Goal: Information Seeking & Learning: Learn about a topic

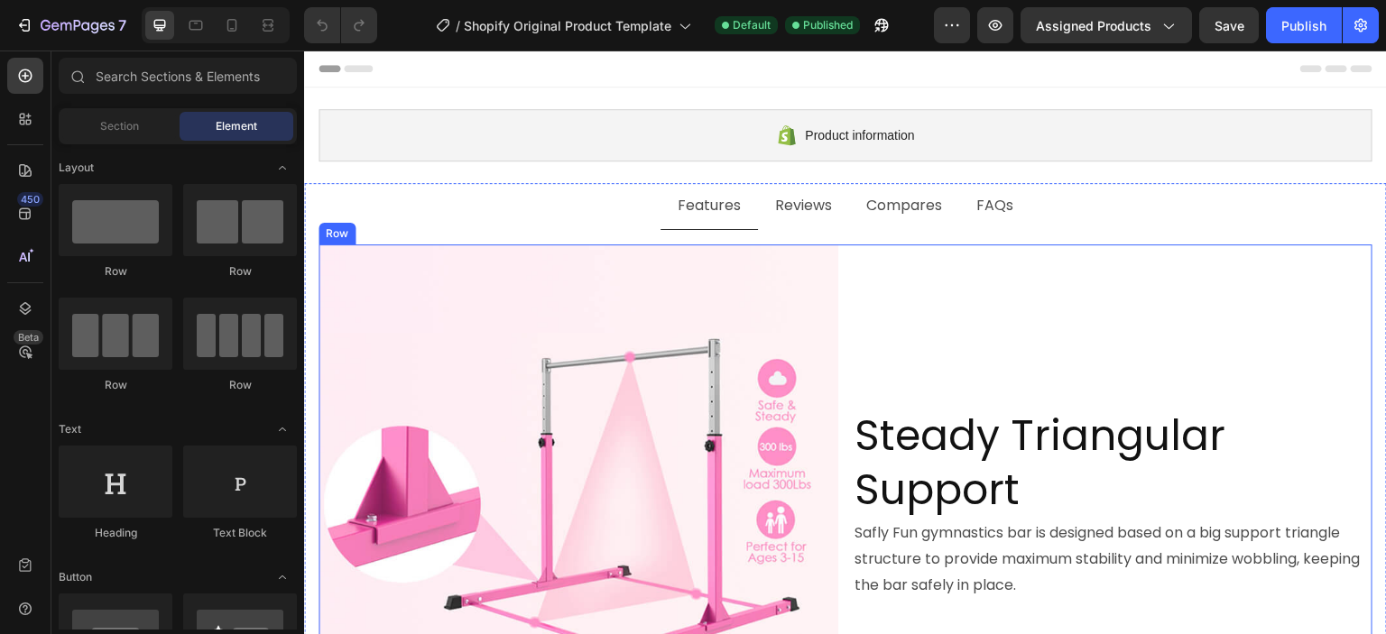
scroll to position [90, 0]
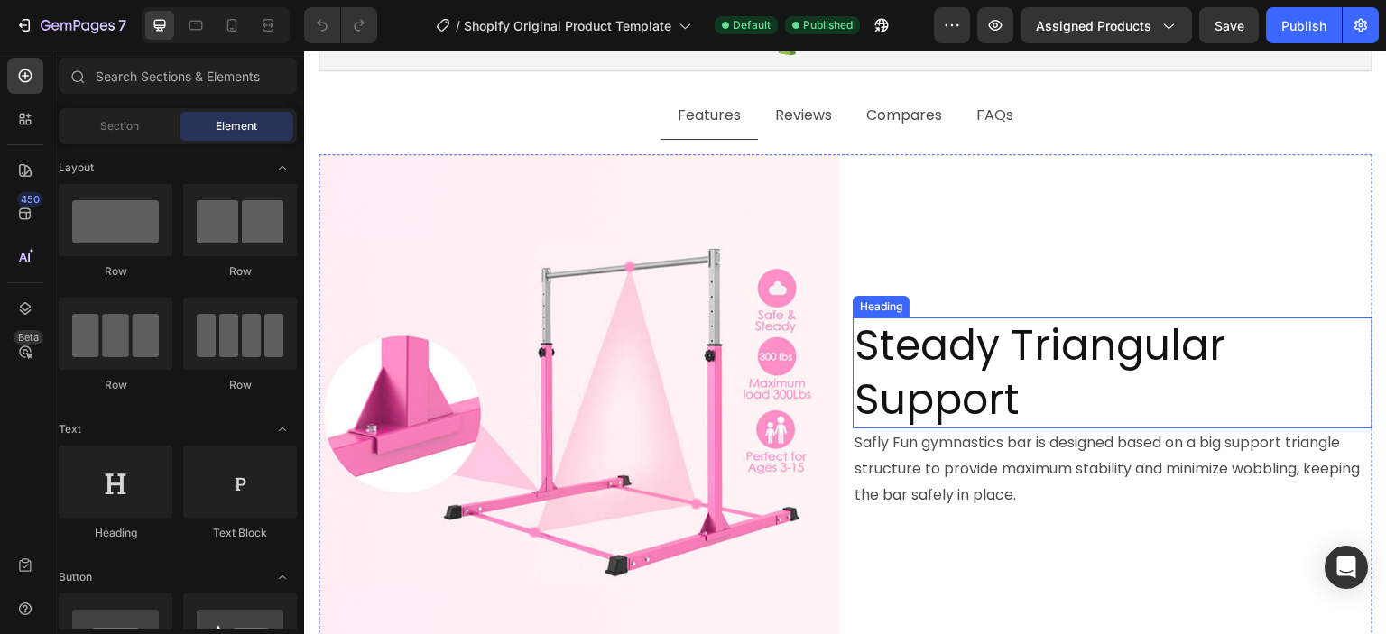
click at [1064, 357] on h2 "Steady Triangular Support" at bounding box center [1112, 374] width 520 height 112
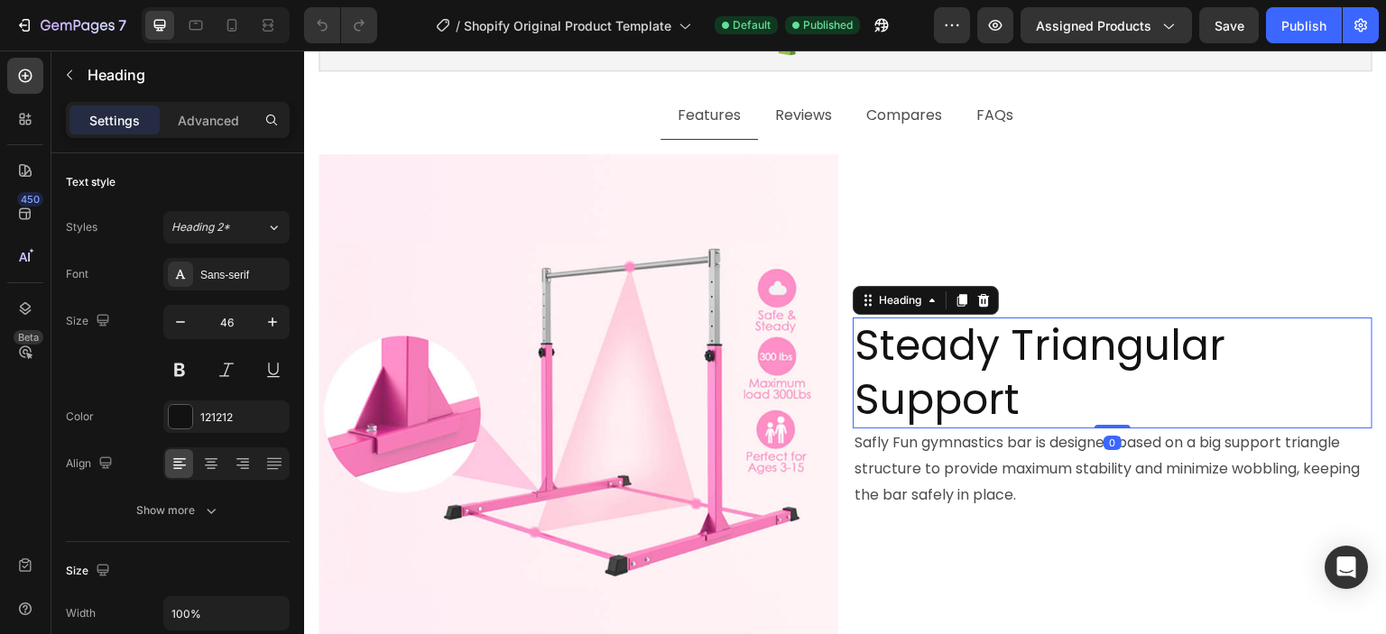
click at [1053, 373] on h2 "Steady Triangular Support" at bounding box center [1112, 374] width 520 height 112
click at [1053, 373] on p "Steady Triangular Support" at bounding box center [1112, 373] width 516 height 108
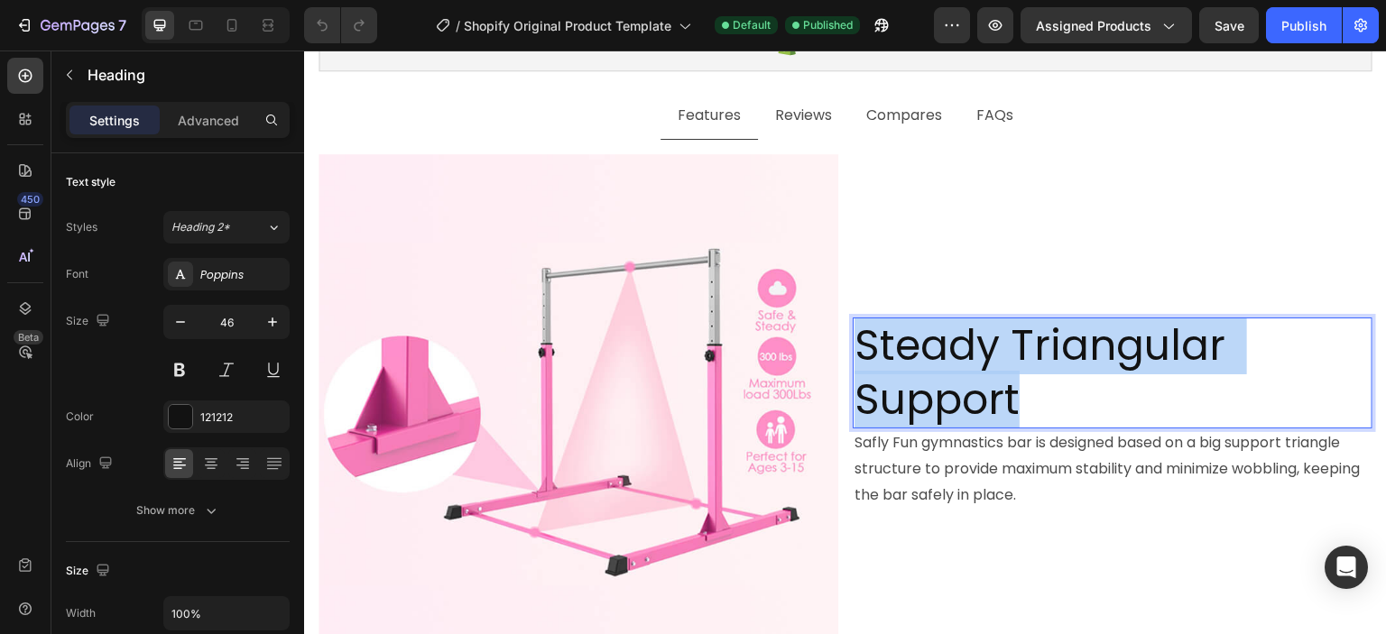
click at [1053, 373] on p "Steady Triangular Support" at bounding box center [1112, 373] width 516 height 108
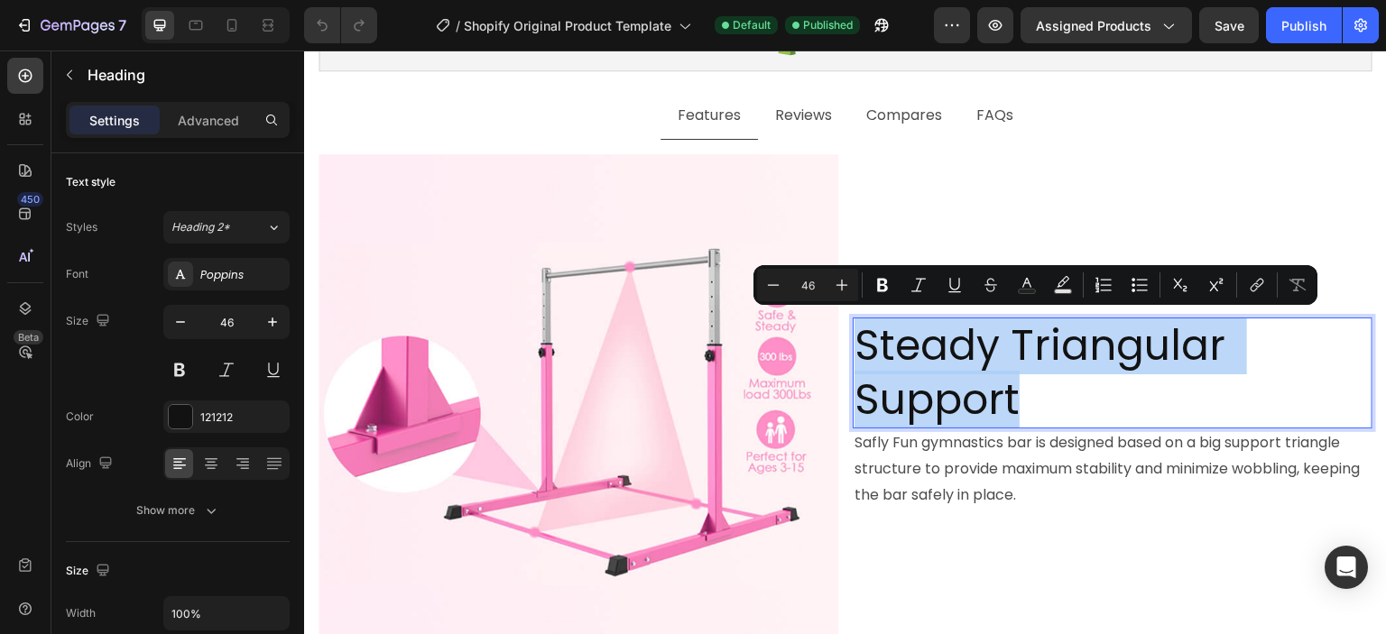
copy p "Steady Triangular Support"
click at [1020, 452] on p "Safly Fun gymnastics bar is designed based on a big support triangle structure …" at bounding box center [1112, 469] width 516 height 78
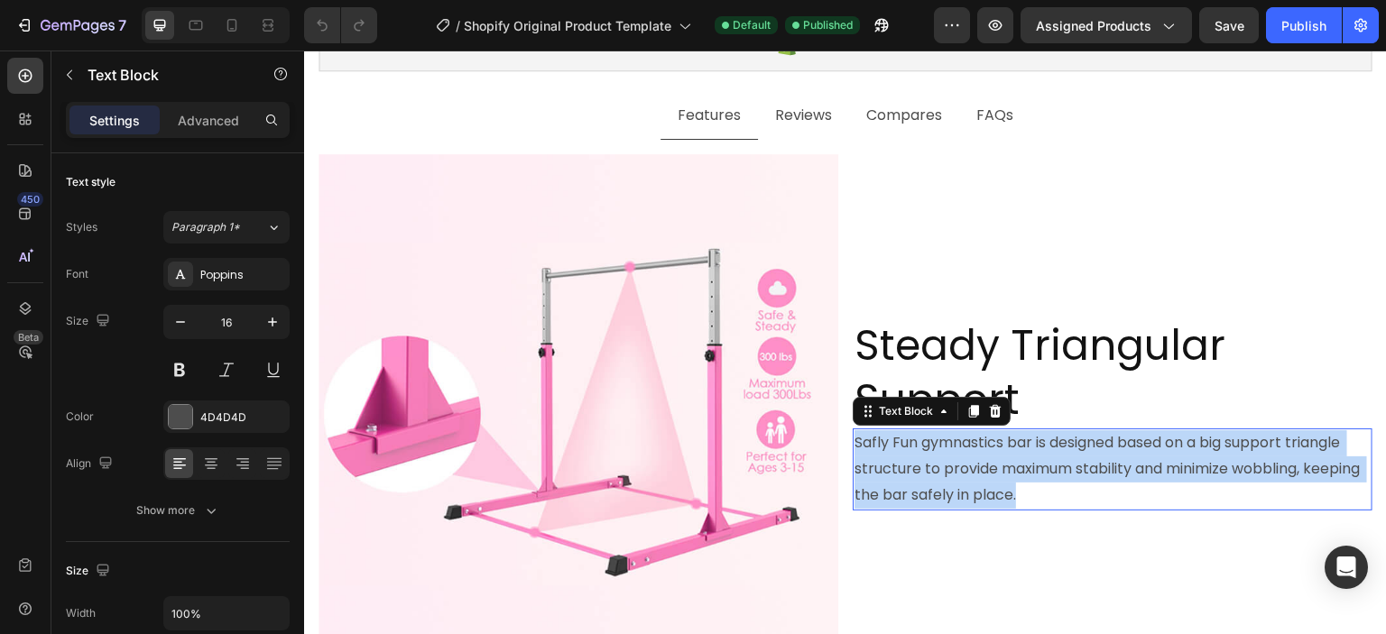
click at [1020, 452] on p "Safly Fun gymnastics bar is designed based on a big support triangle structure …" at bounding box center [1112, 469] width 516 height 78
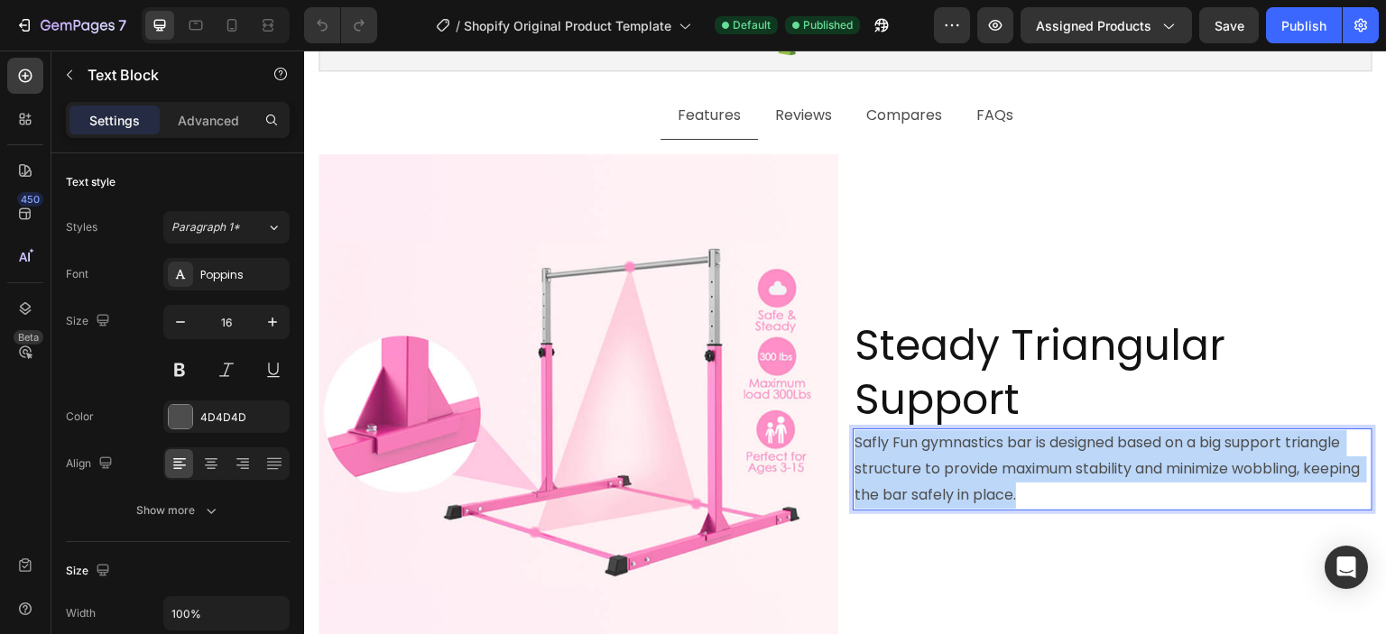
click at [1020, 452] on p "Safly Fun gymnastics bar is designed based on a big support triangle structure …" at bounding box center [1112, 469] width 516 height 78
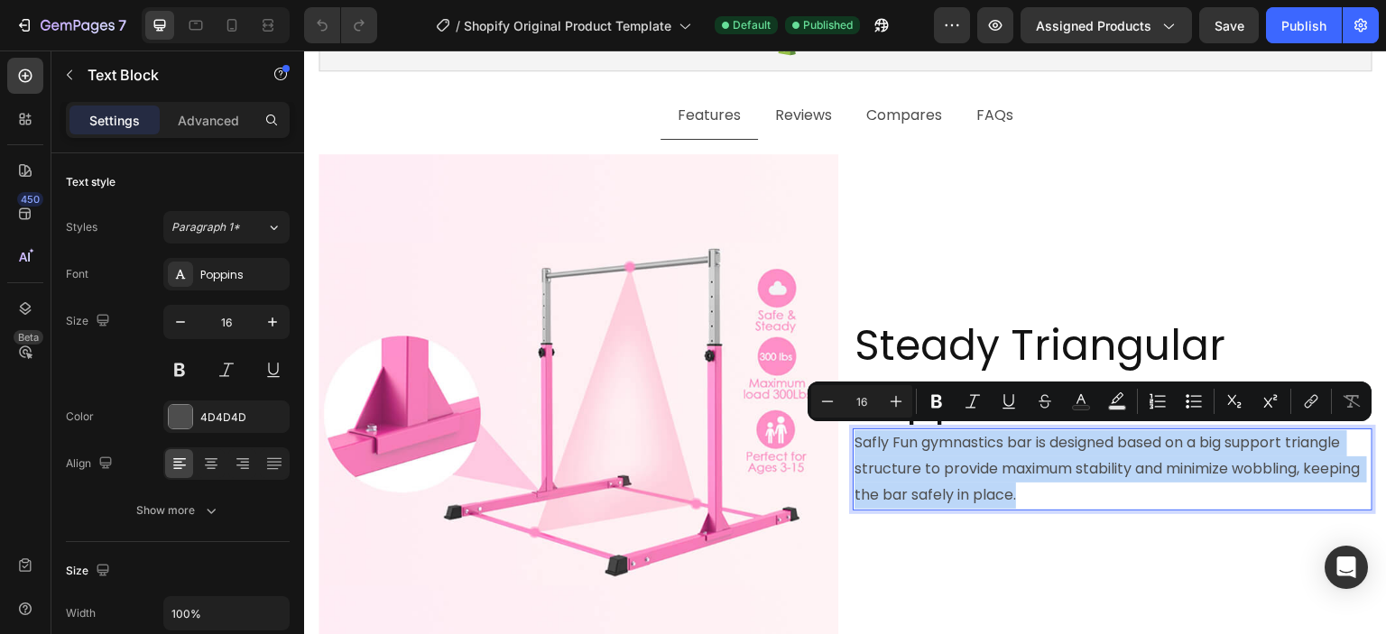
copy p "Safly Fun gymnastics bar is designed based on a big support triangle structure …"
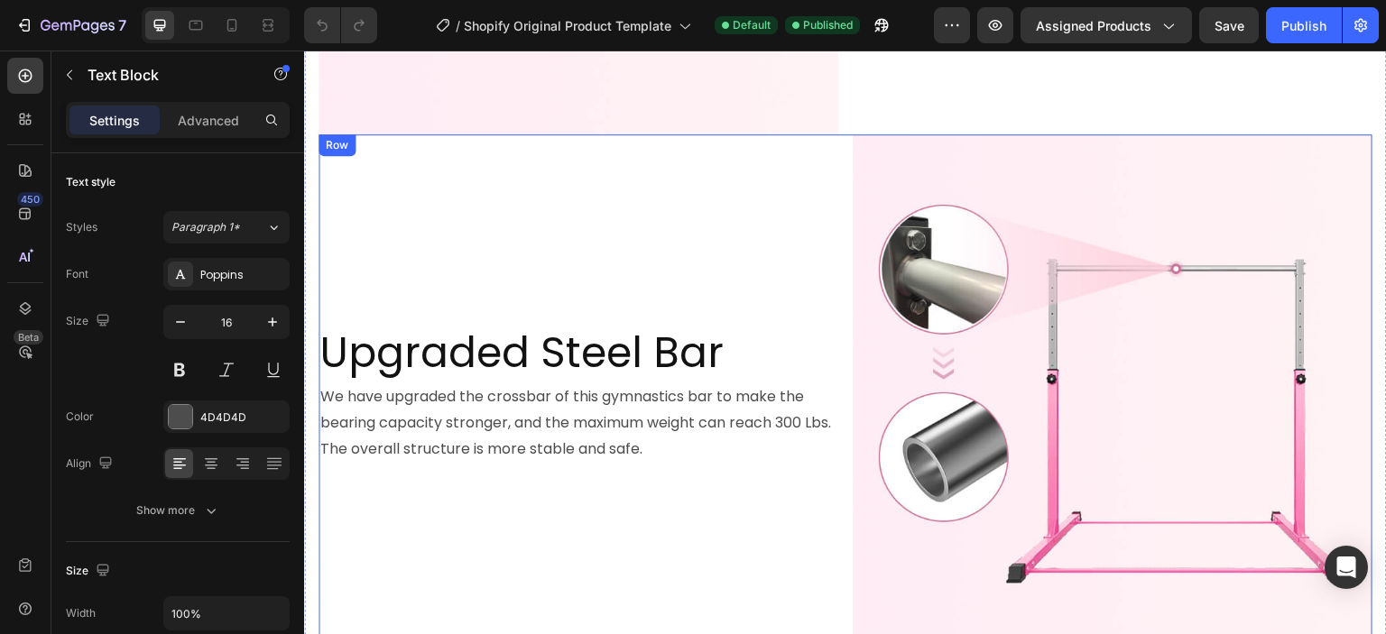
scroll to position [722, 0]
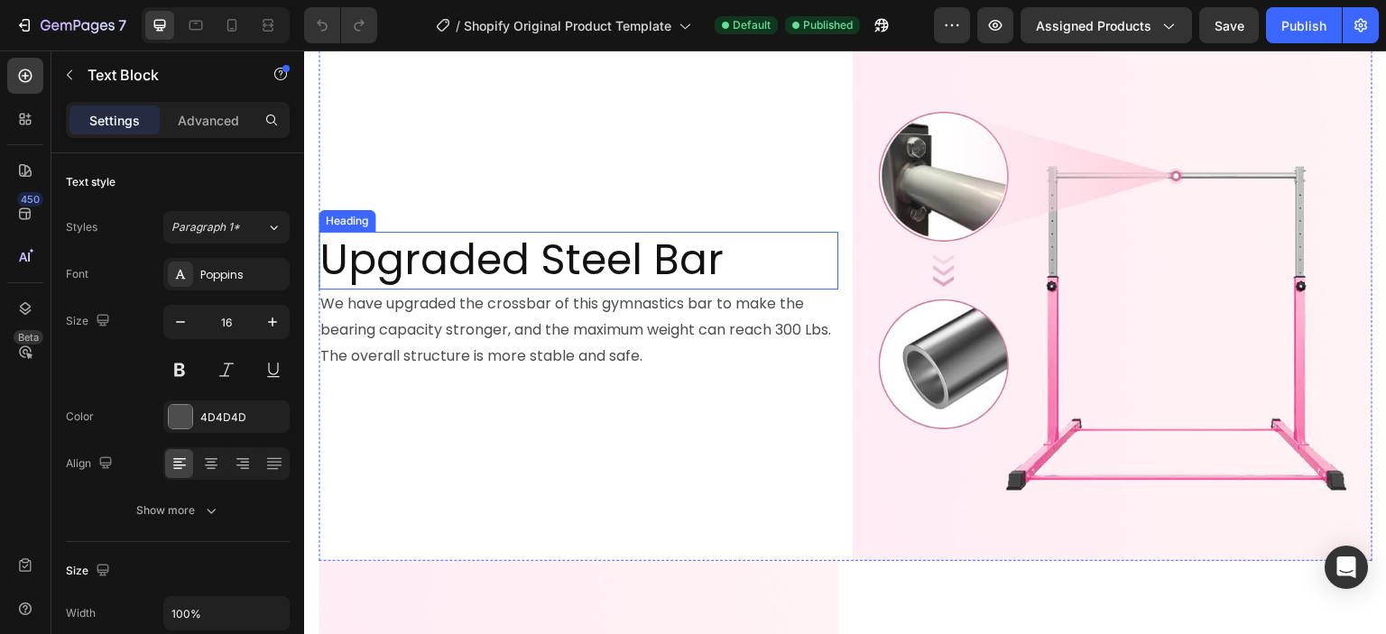
click at [537, 254] on h2 "Upgraded Steel Bar" at bounding box center [578, 261] width 520 height 58
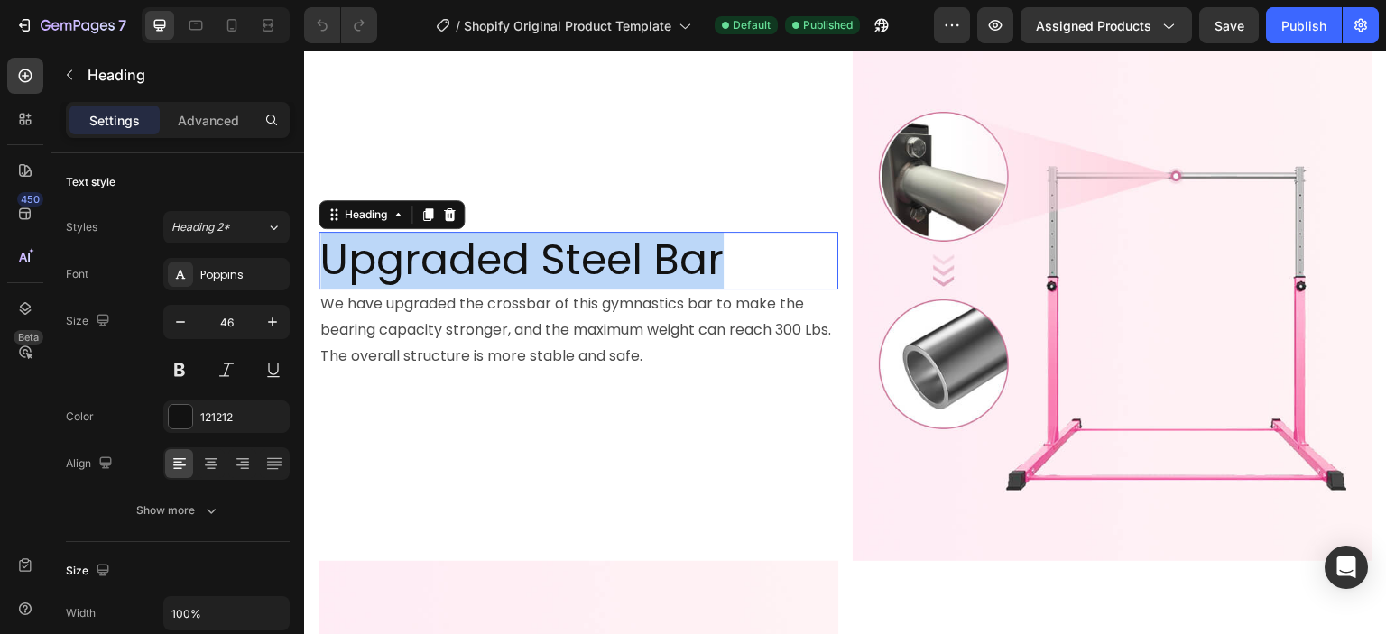
click at [537, 254] on p "Upgraded Steel Bar" at bounding box center [578, 261] width 516 height 54
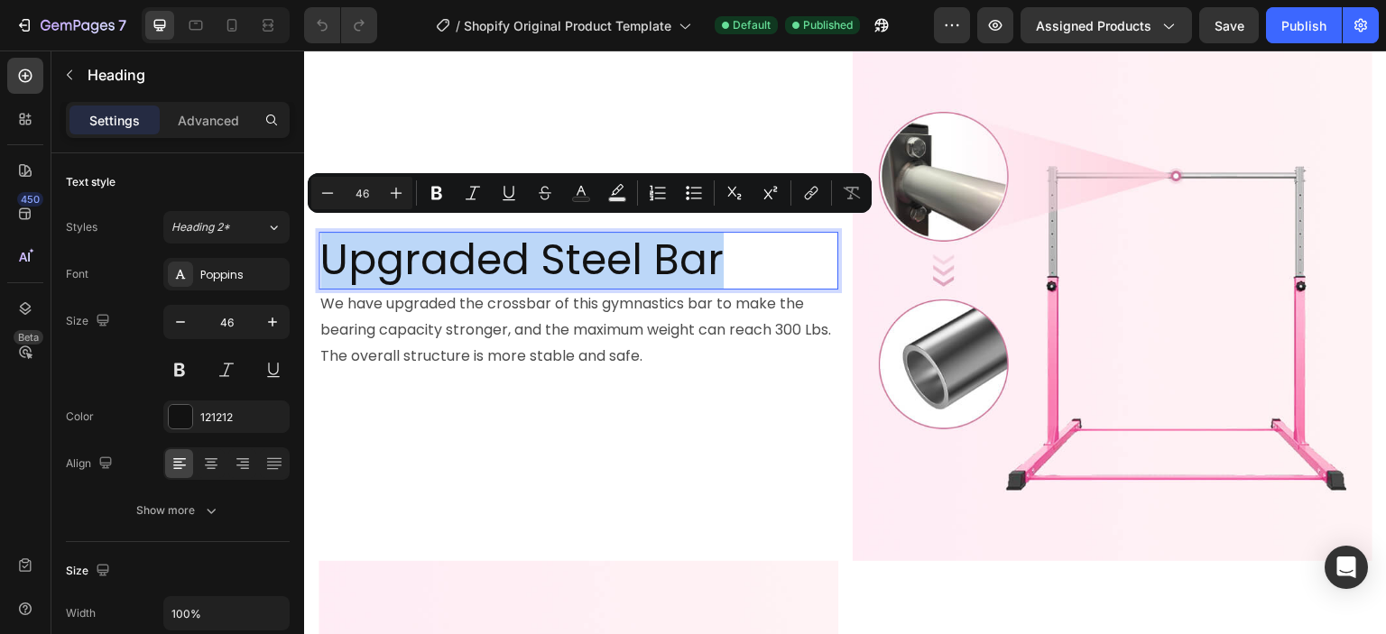
copy p "Upgraded Steel Bar"
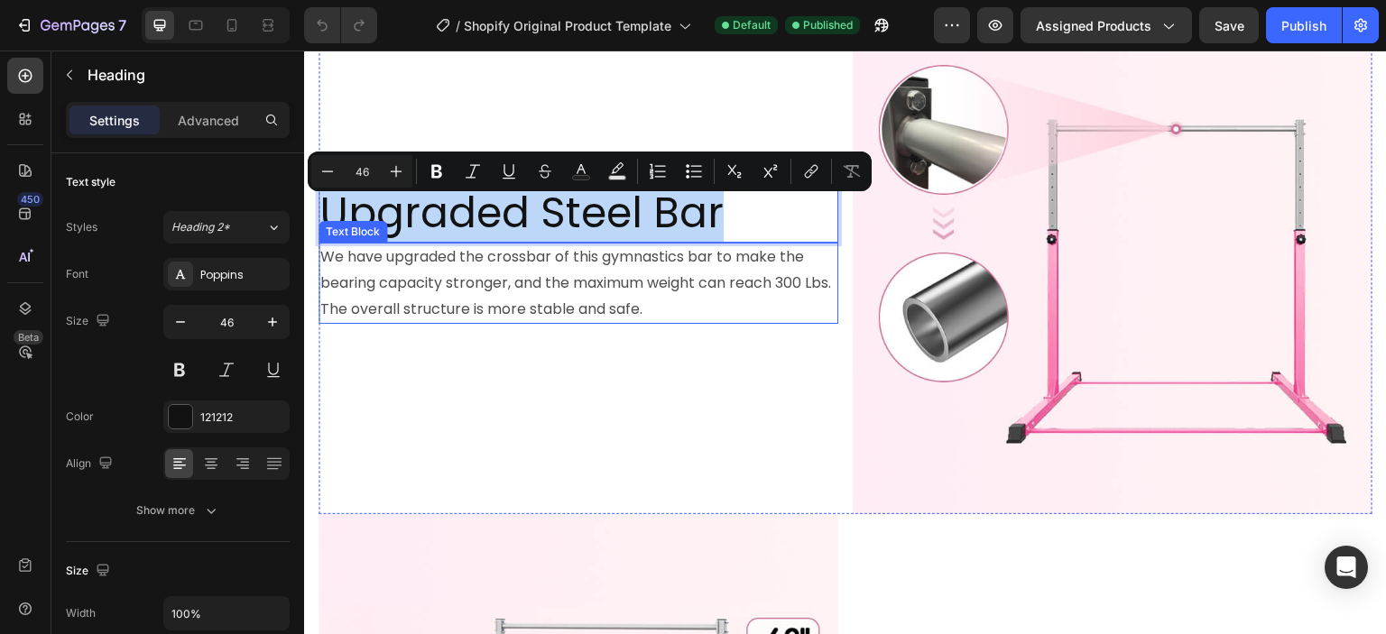
scroll to position [902, 0]
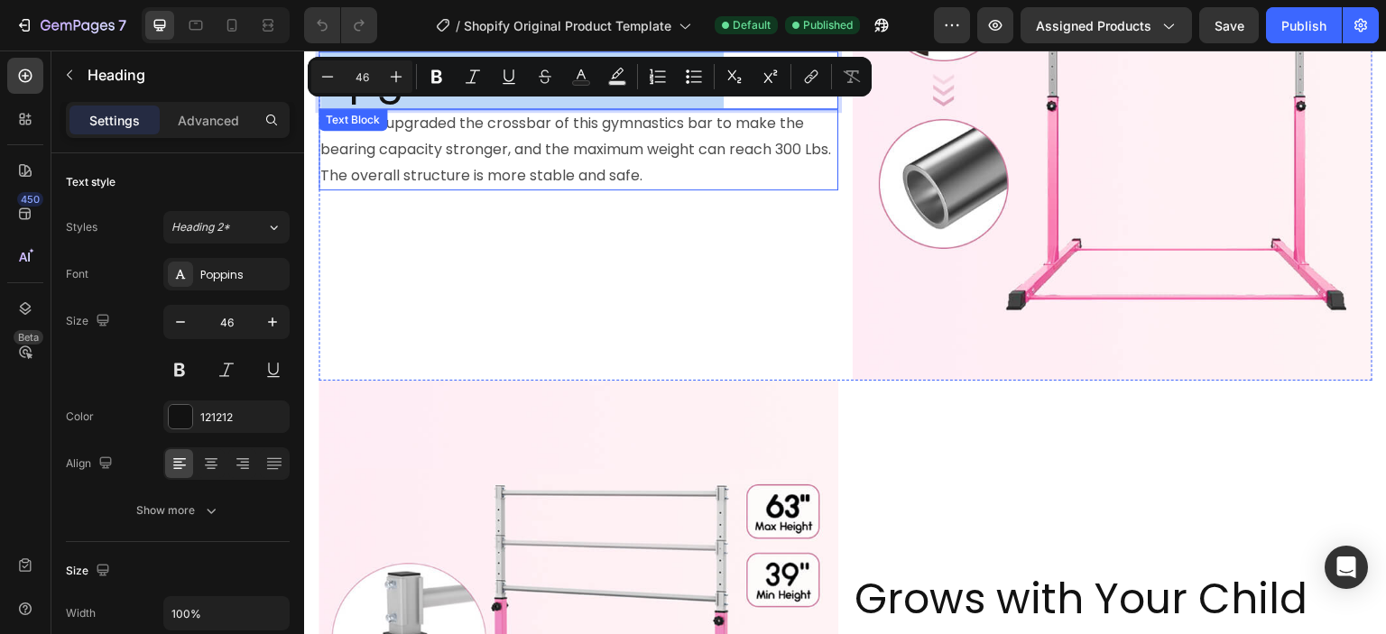
click at [476, 134] on p "We have upgraded the crossbar of this gymnastics bar to make the bearing capaci…" at bounding box center [578, 150] width 516 height 78
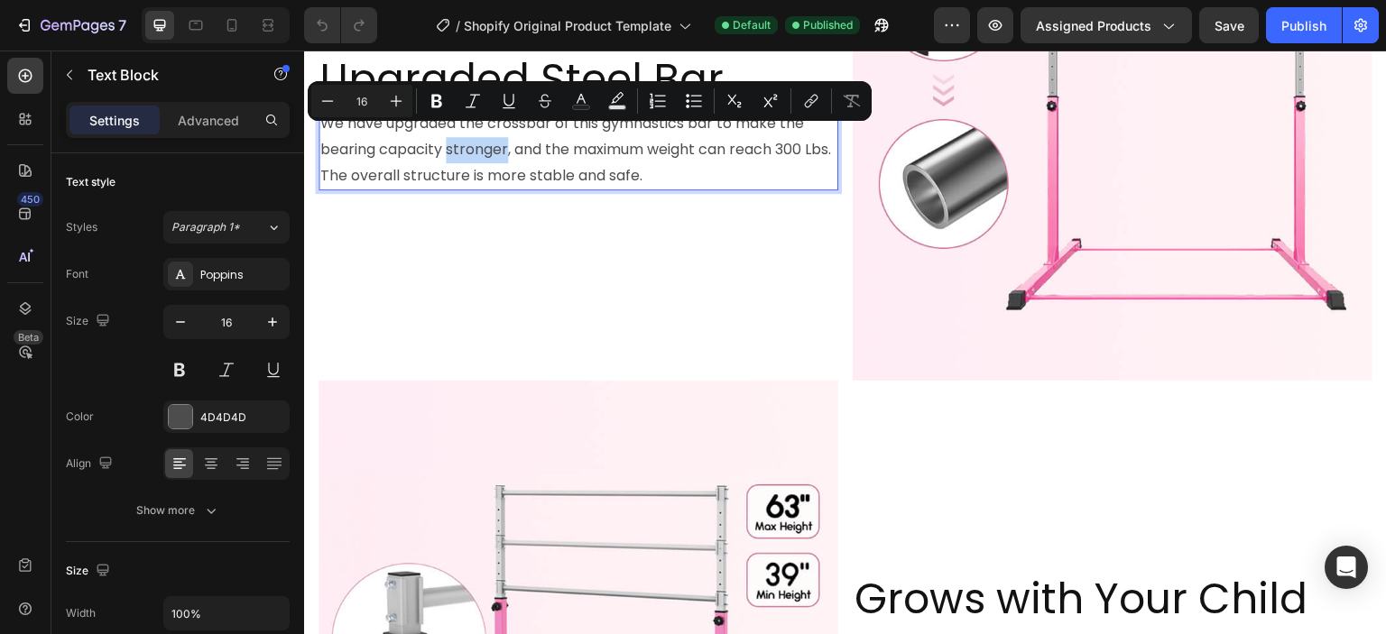
click at [476, 134] on p "We have upgraded the crossbar of this gymnastics bar to make the bearing capaci…" at bounding box center [578, 150] width 516 height 78
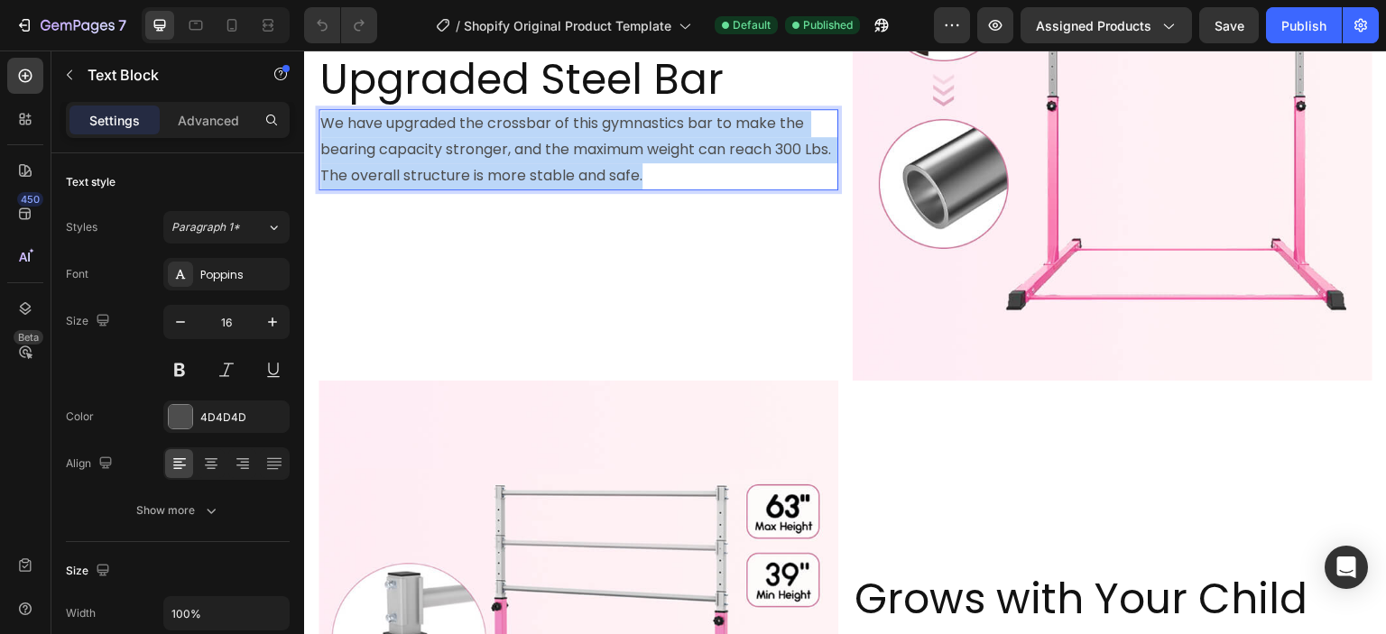
click at [476, 134] on p "We have upgraded the crossbar of this gymnastics bar to make the bearing capaci…" at bounding box center [578, 150] width 516 height 78
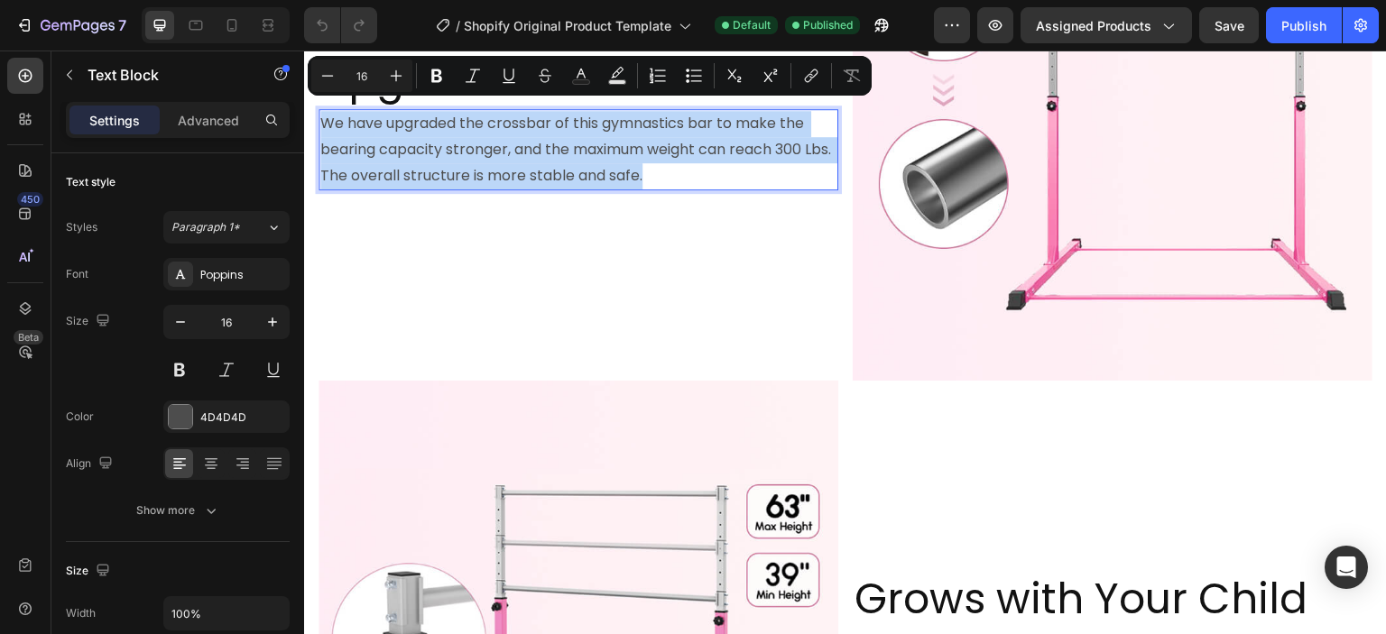
copy p "We have upgraded the crossbar of this gymnastics bar to make the bearing capaci…"
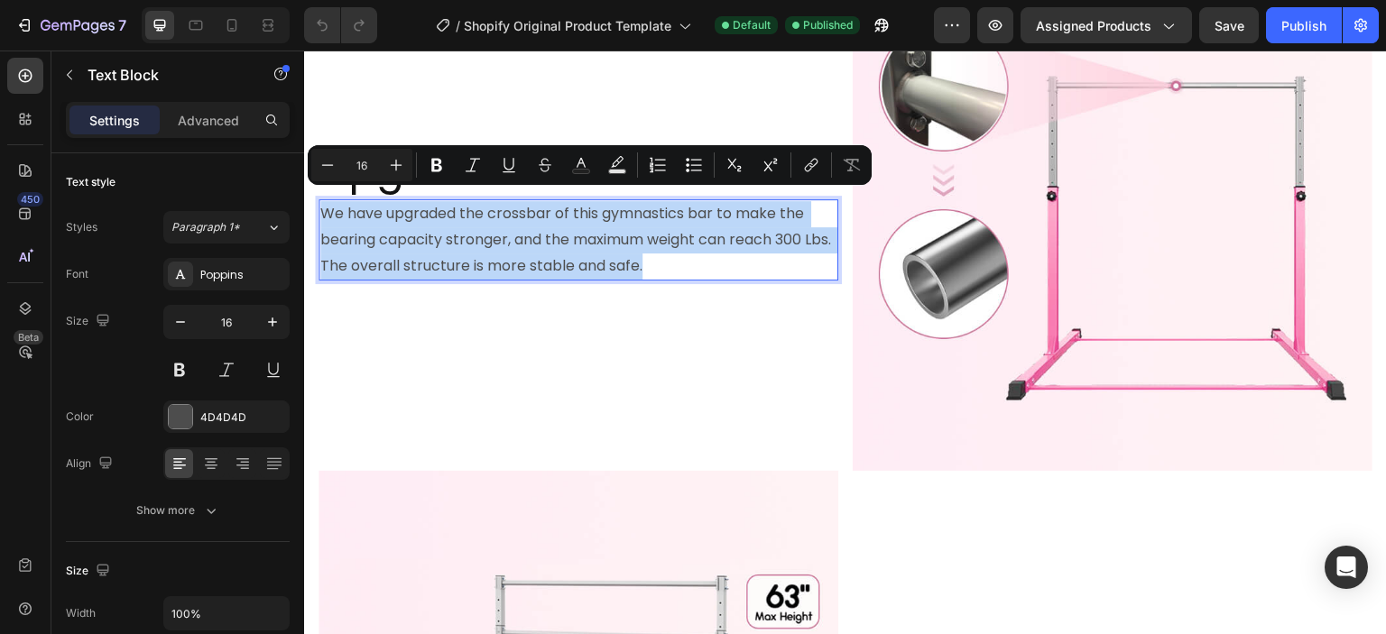
scroll to position [1173, 0]
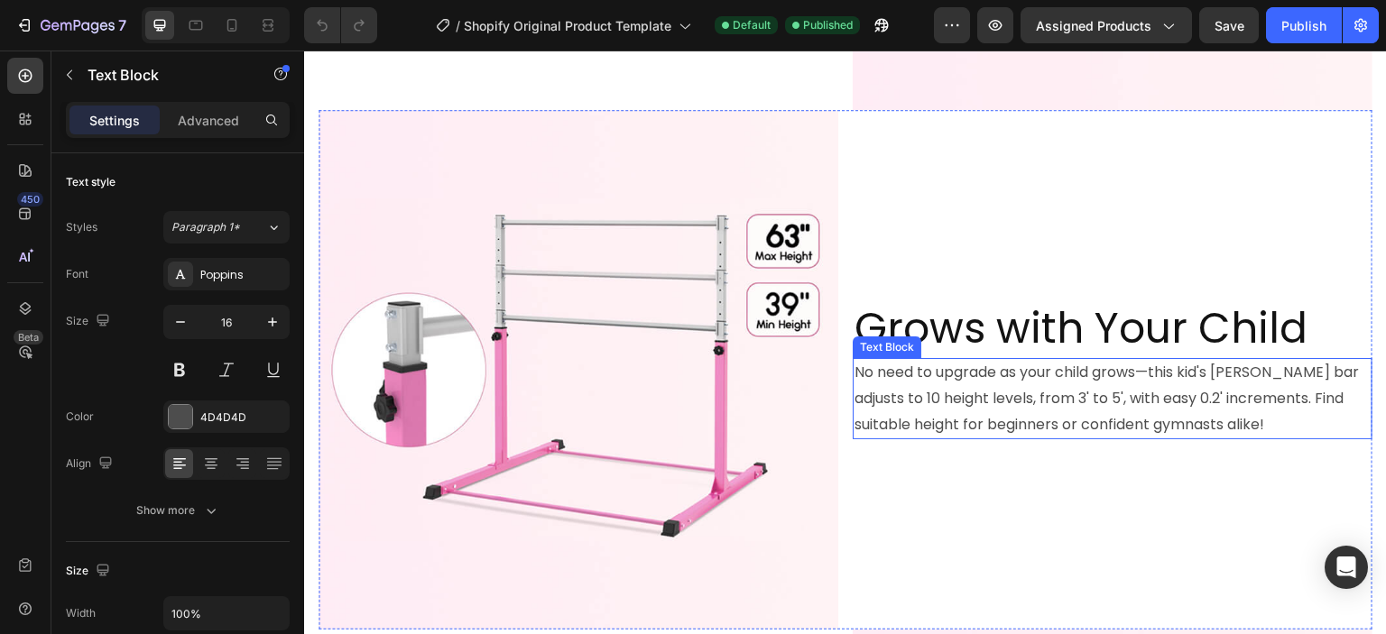
click at [1016, 320] on h2 "Grows with Your Child" at bounding box center [1112, 329] width 520 height 58
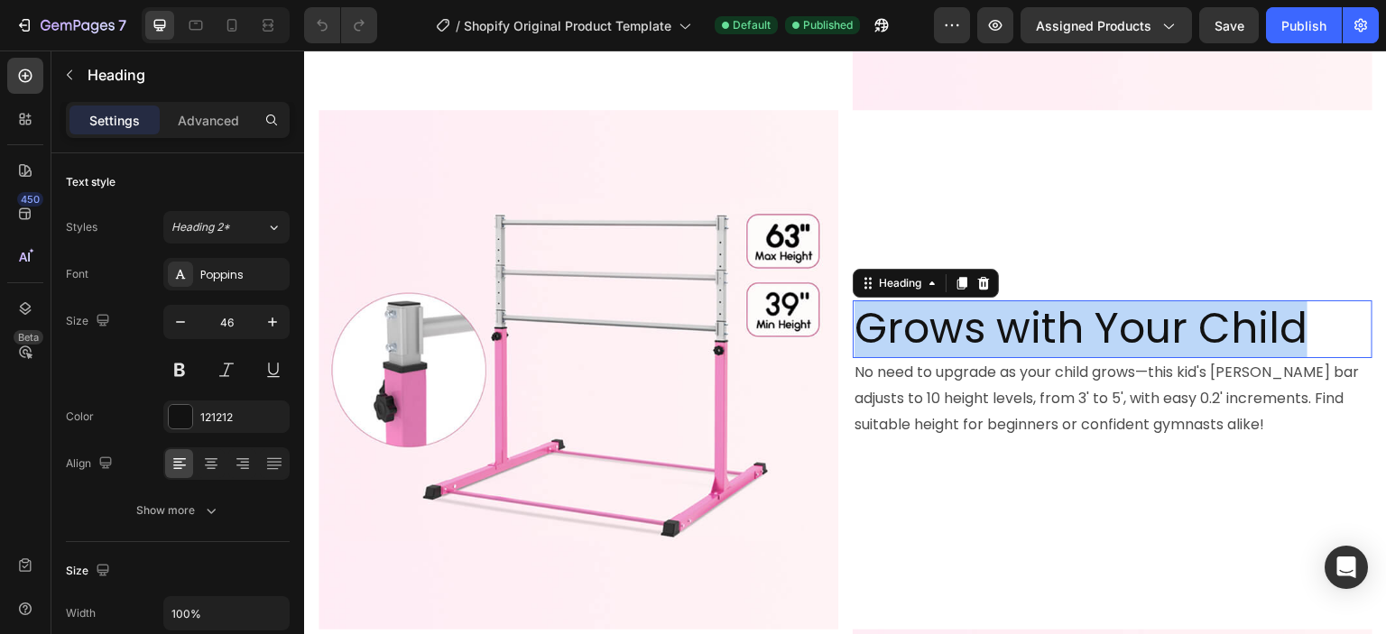
click at [1016, 320] on p "Grows with Your Child" at bounding box center [1112, 329] width 516 height 54
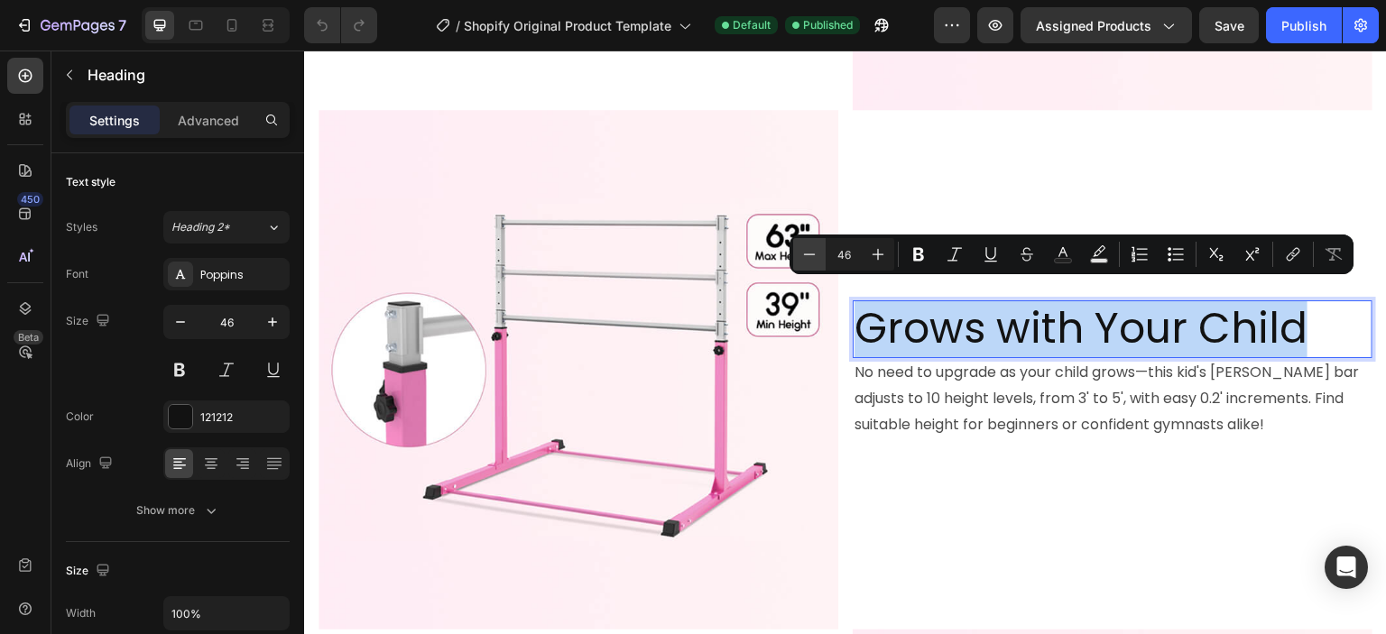
copy p "Grows with Your Child"
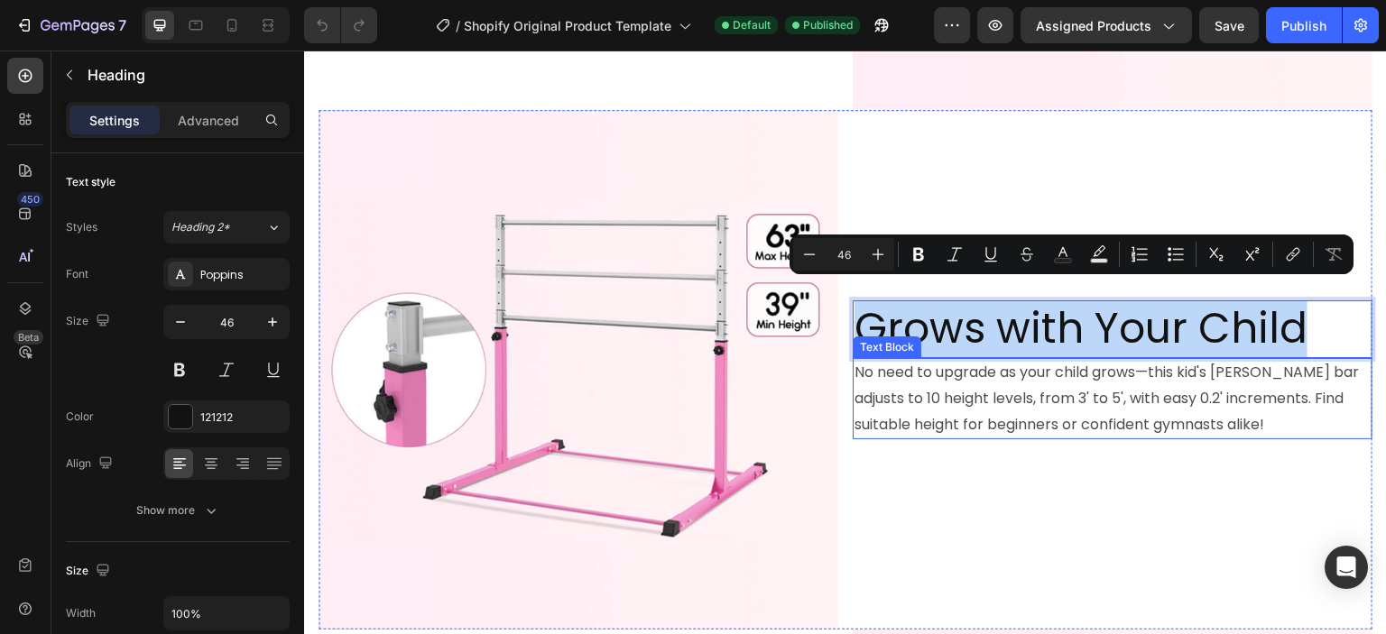
click at [1059, 371] on p "No need to upgrade as your child grows—this kid's [PERSON_NAME] bar adjusts to …" at bounding box center [1112, 399] width 516 height 78
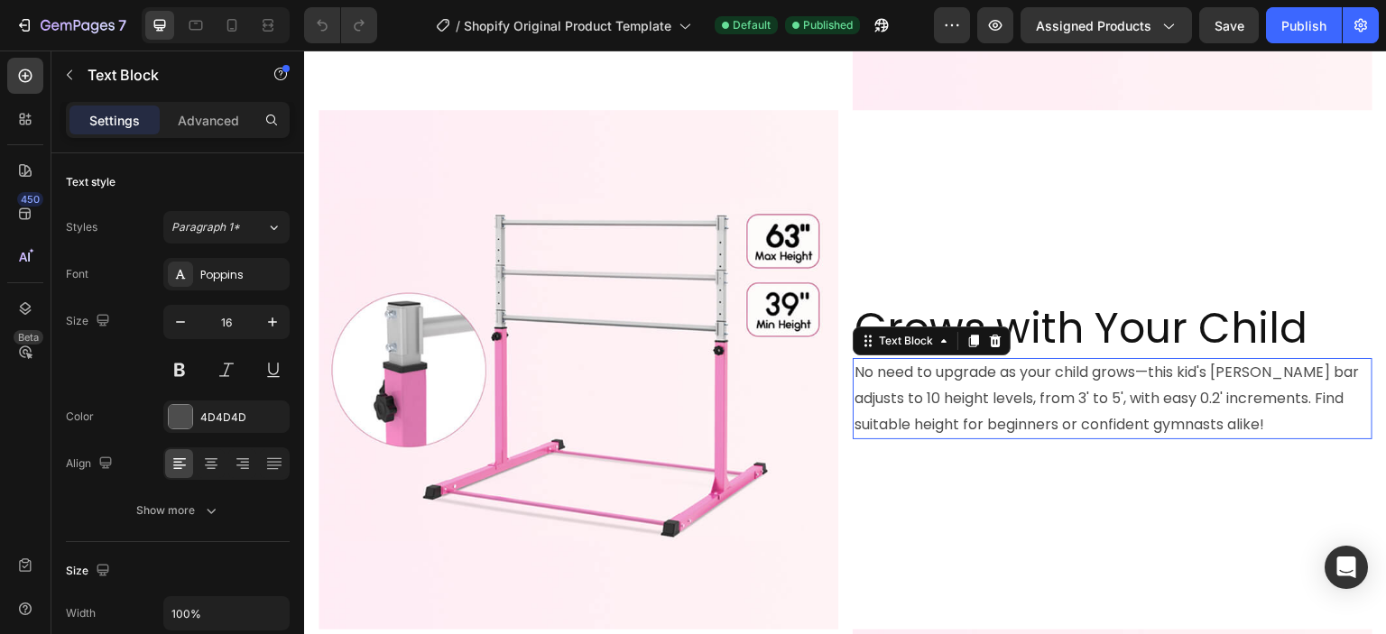
click at [1059, 371] on p "No need to upgrade as your child grows—this kid's [PERSON_NAME] bar adjusts to …" at bounding box center [1112, 399] width 516 height 78
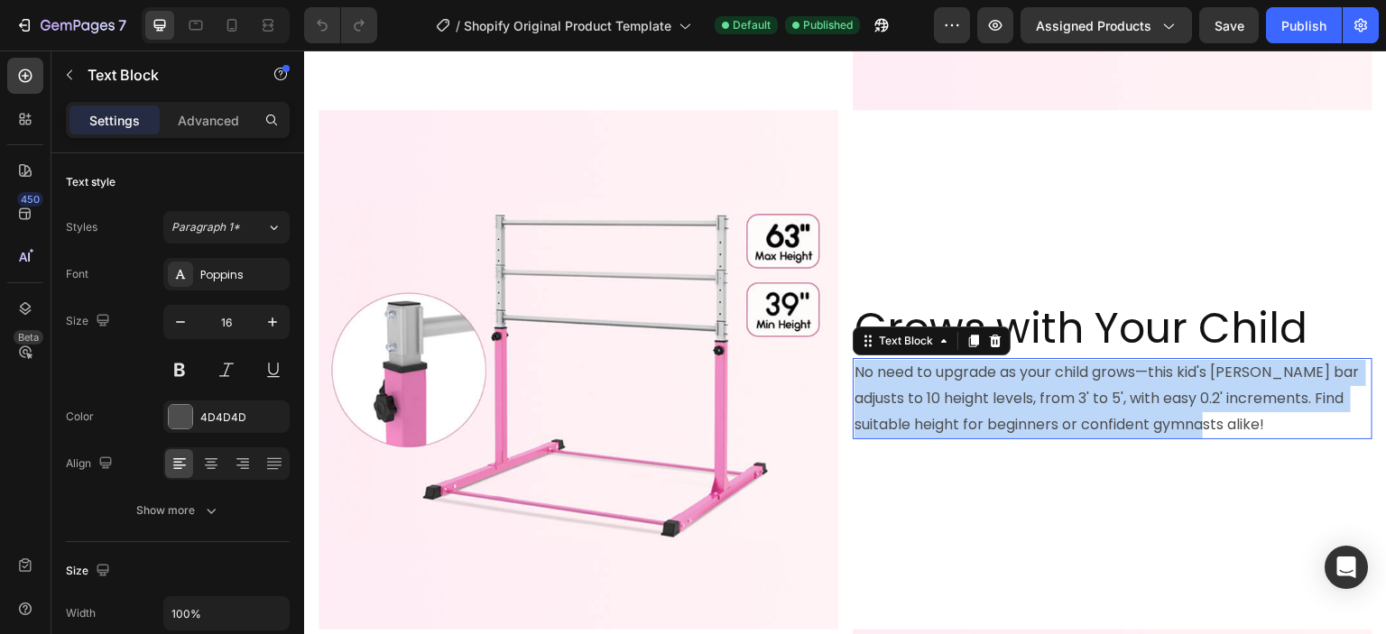
click at [1059, 371] on p "No need to upgrade as your child grows—this kid's [PERSON_NAME] bar adjusts to …" at bounding box center [1112, 399] width 516 height 78
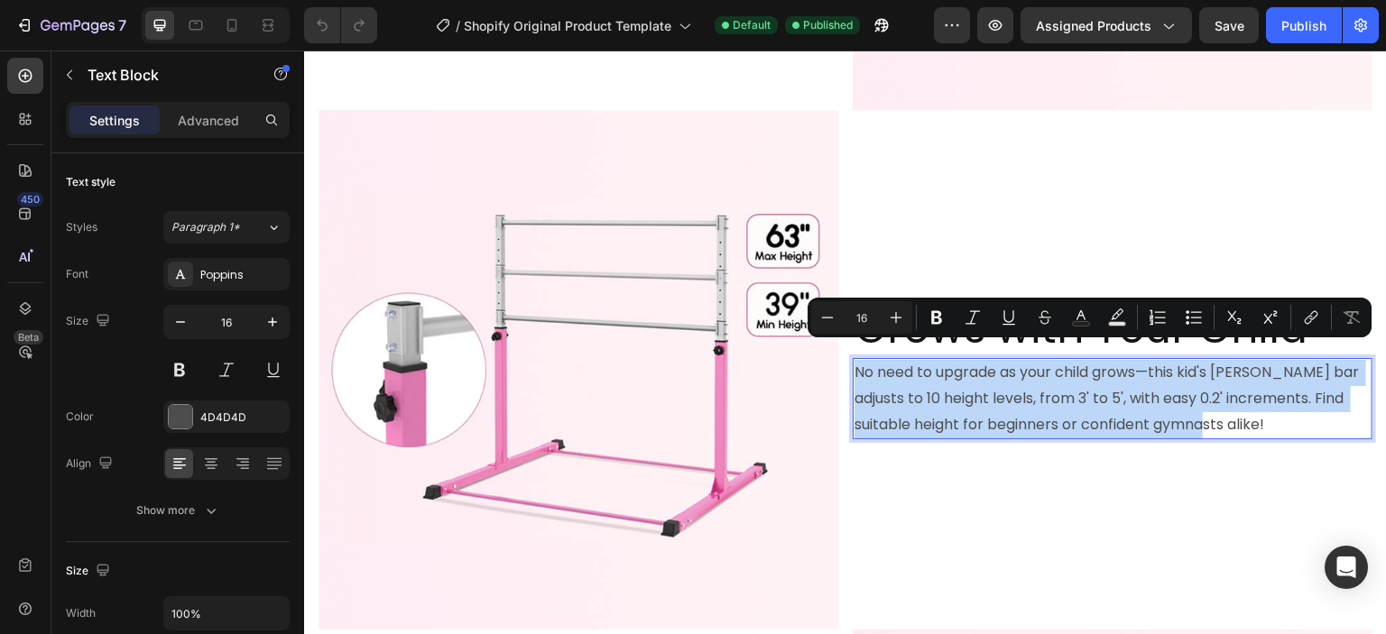
copy p "No need to upgrade as your child grows—this kid's [PERSON_NAME] bar adjusts to …"
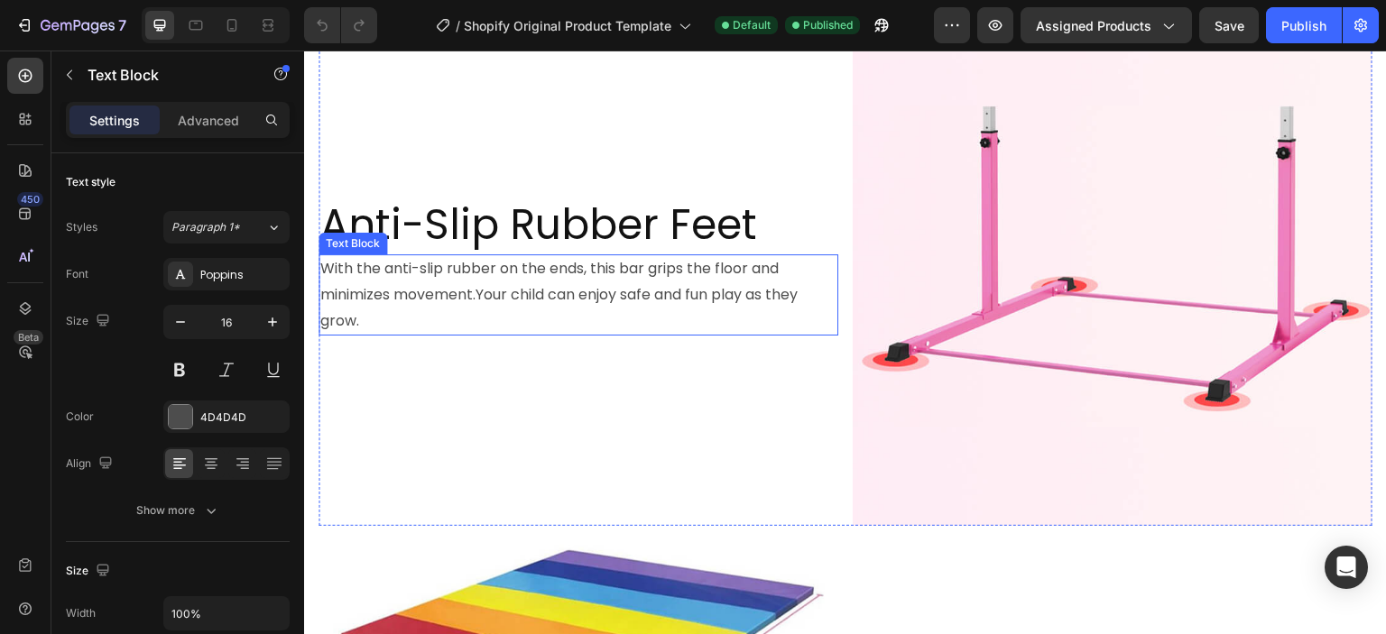
scroll to position [1804, 0]
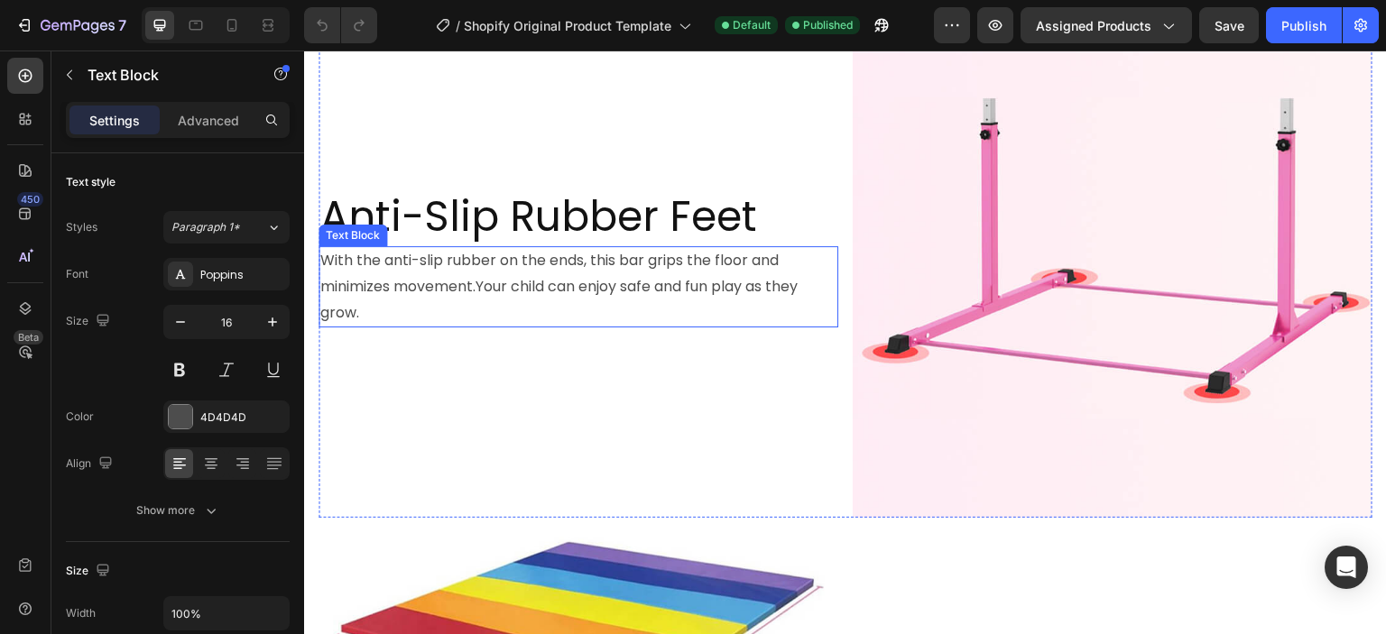
click at [520, 198] on h2 "Anti-Slip Rubber Feet" at bounding box center [578, 218] width 520 height 58
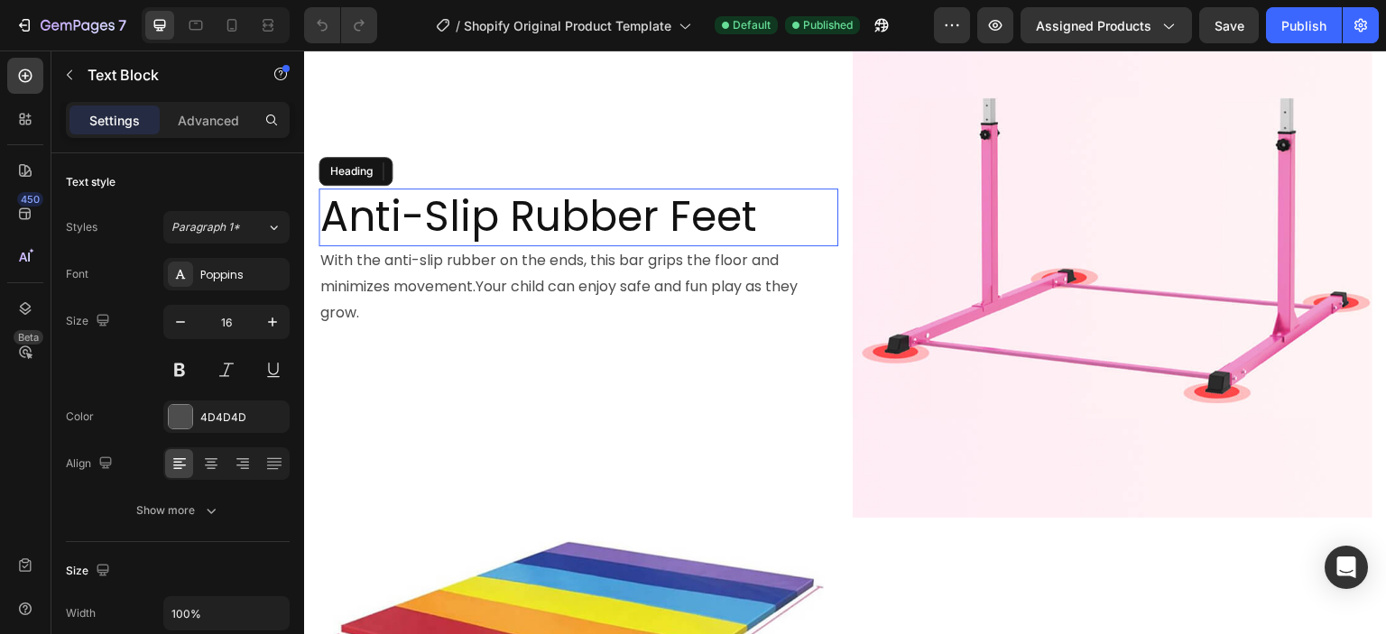
click at [520, 198] on h2 "Anti-Slip Rubber Feet" at bounding box center [578, 218] width 520 height 58
click at [520, 198] on p "Anti-Slip Rubber Feet" at bounding box center [578, 217] width 516 height 54
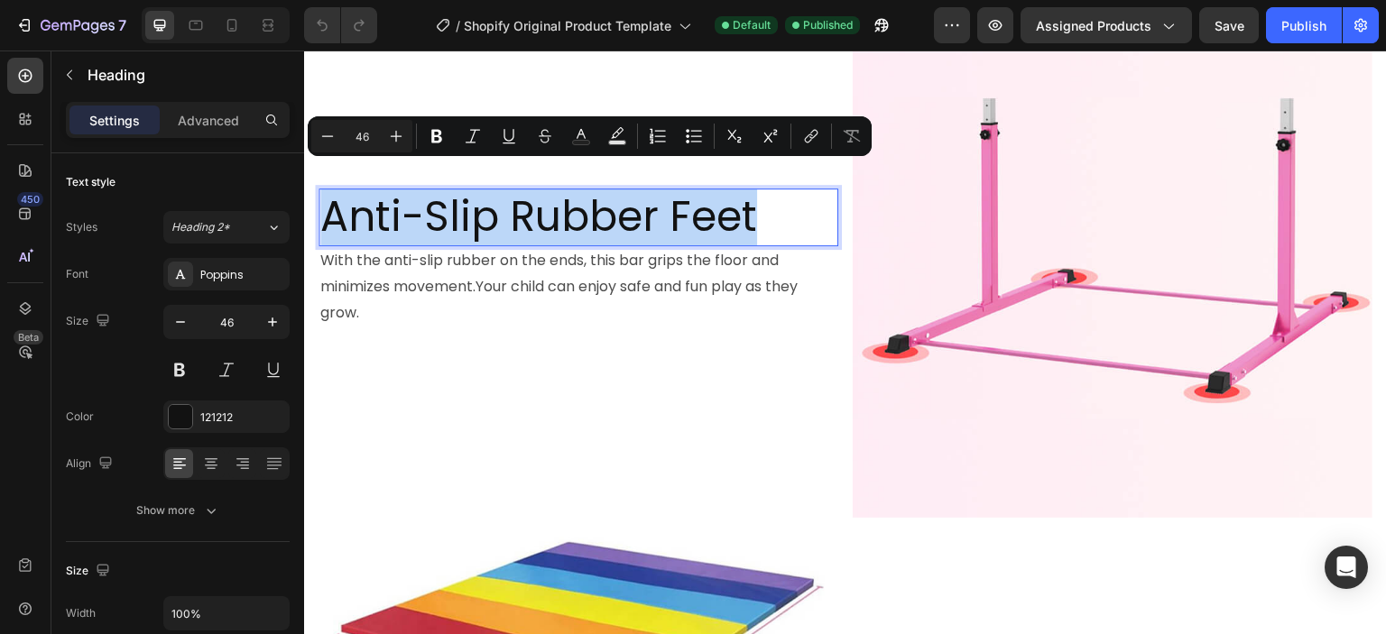
copy p "Anti-Slip Rubber Feet"
click at [699, 259] on p "With the anti-slip rubber on the ends, this bar grips the floor and minimizes m…" at bounding box center [578, 287] width 516 height 78
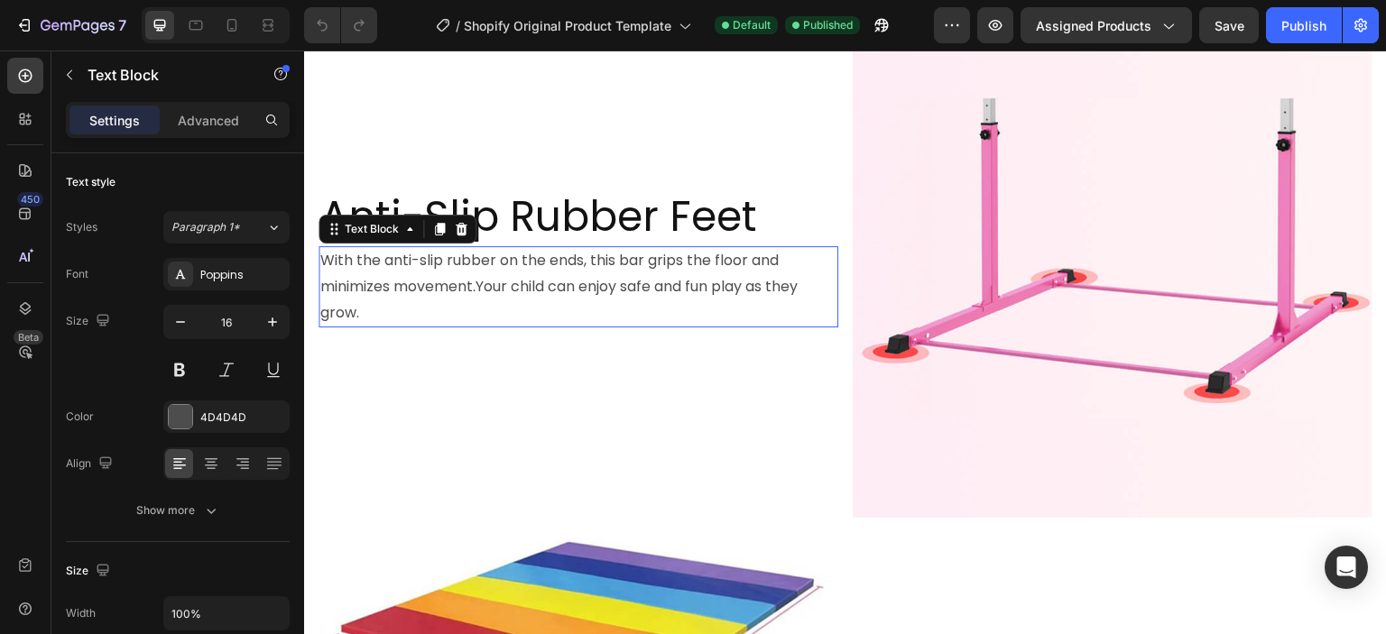
click at [699, 259] on p "With the anti-slip rubber on the ends, this bar grips the floor and minimizes m…" at bounding box center [578, 287] width 516 height 78
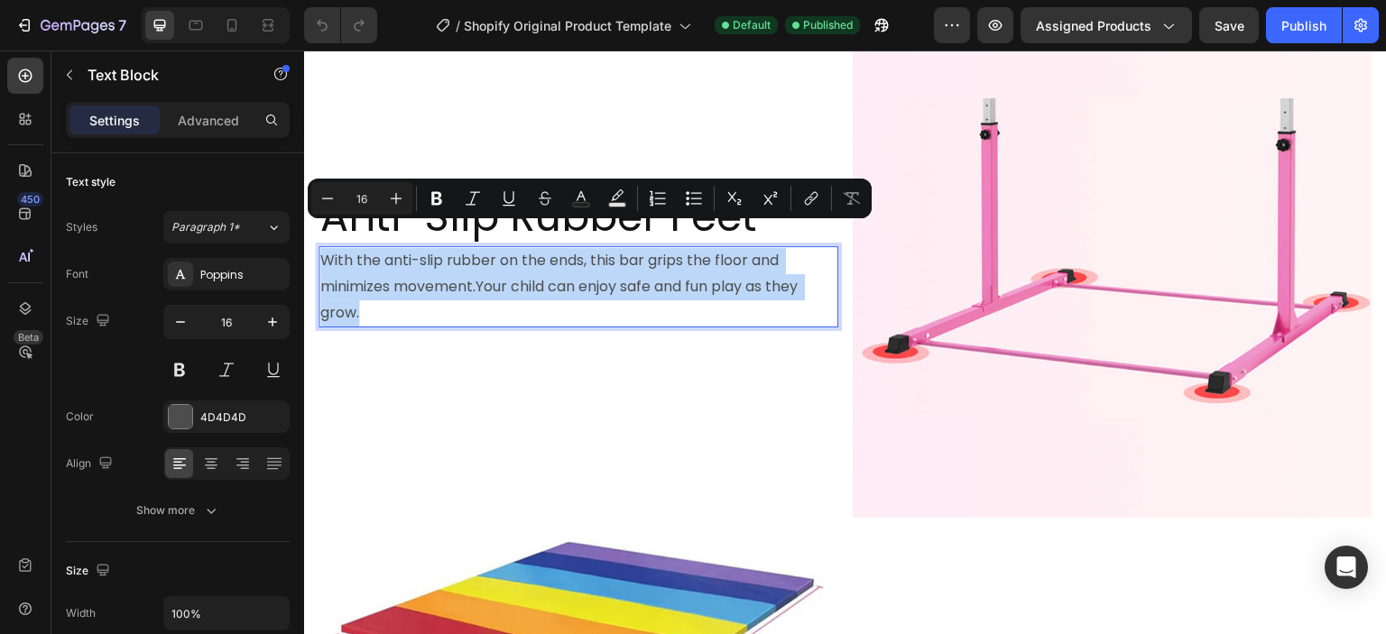
copy p "With the anti-slip rubber on the ends, this bar grips the floor and minimizes m…"
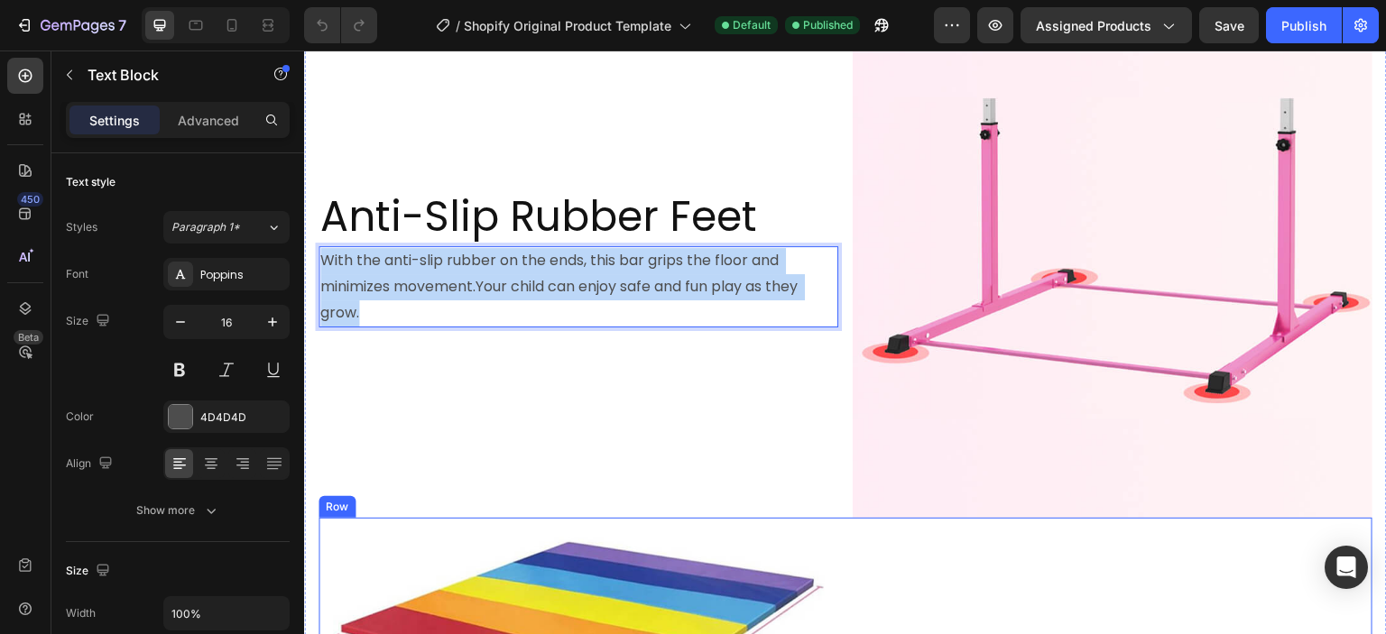
scroll to position [2165, 0]
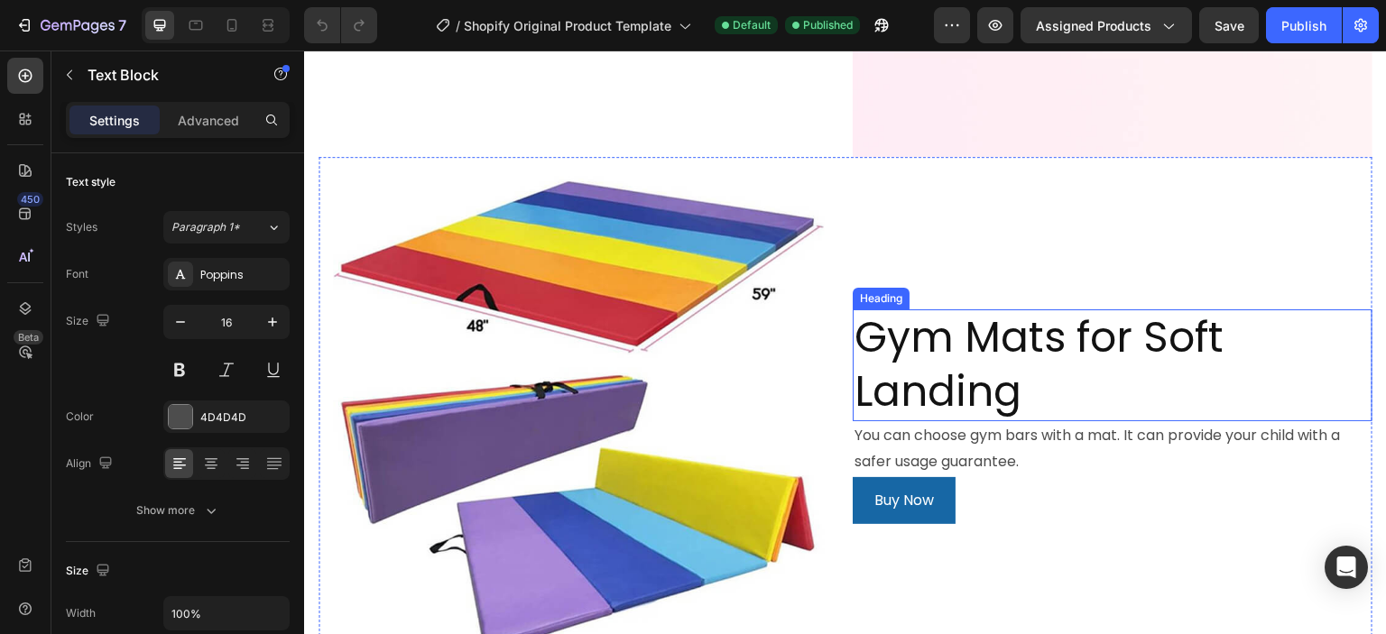
click at [996, 309] on h2 "Gym Mats for Soft Landing" at bounding box center [1112, 365] width 520 height 112
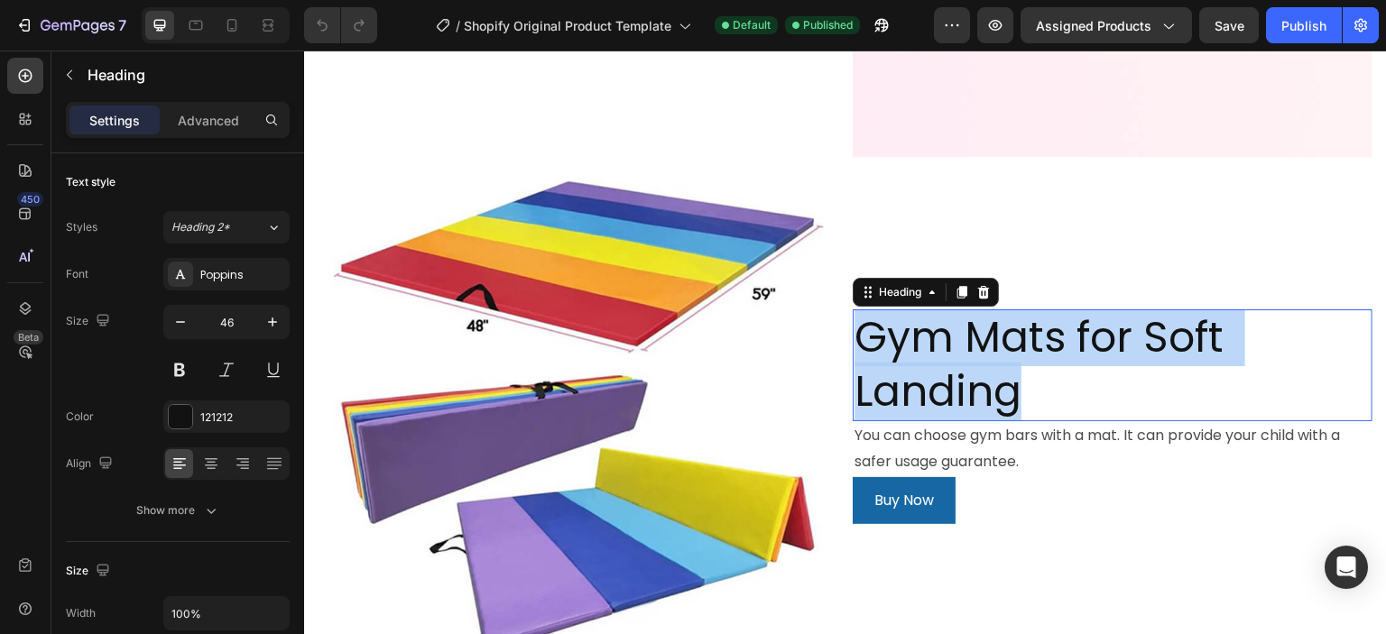
click at [996, 311] on p "Gym Mats for Soft Landing" at bounding box center [1112, 365] width 516 height 108
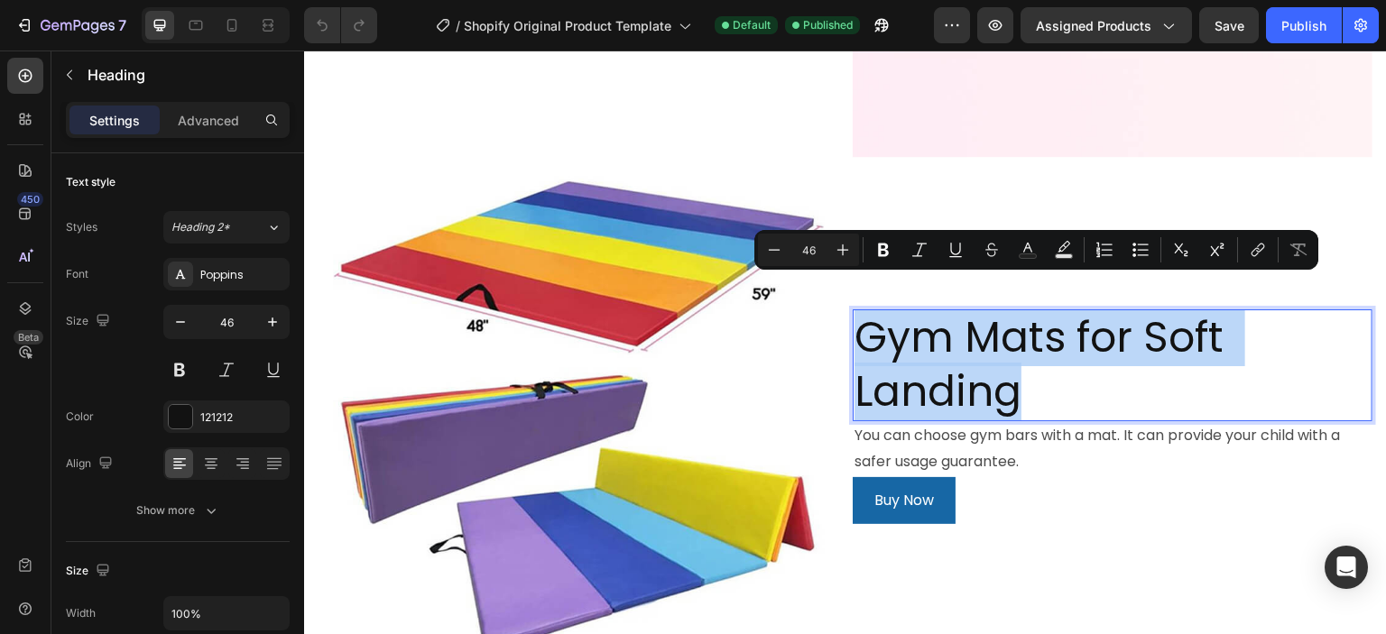
copy p "Gym Mats for Soft Landing"
click at [998, 423] on p "You can choose gym bars with a mat. It can provide your child with a safer usag…" at bounding box center [1112, 449] width 516 height 52
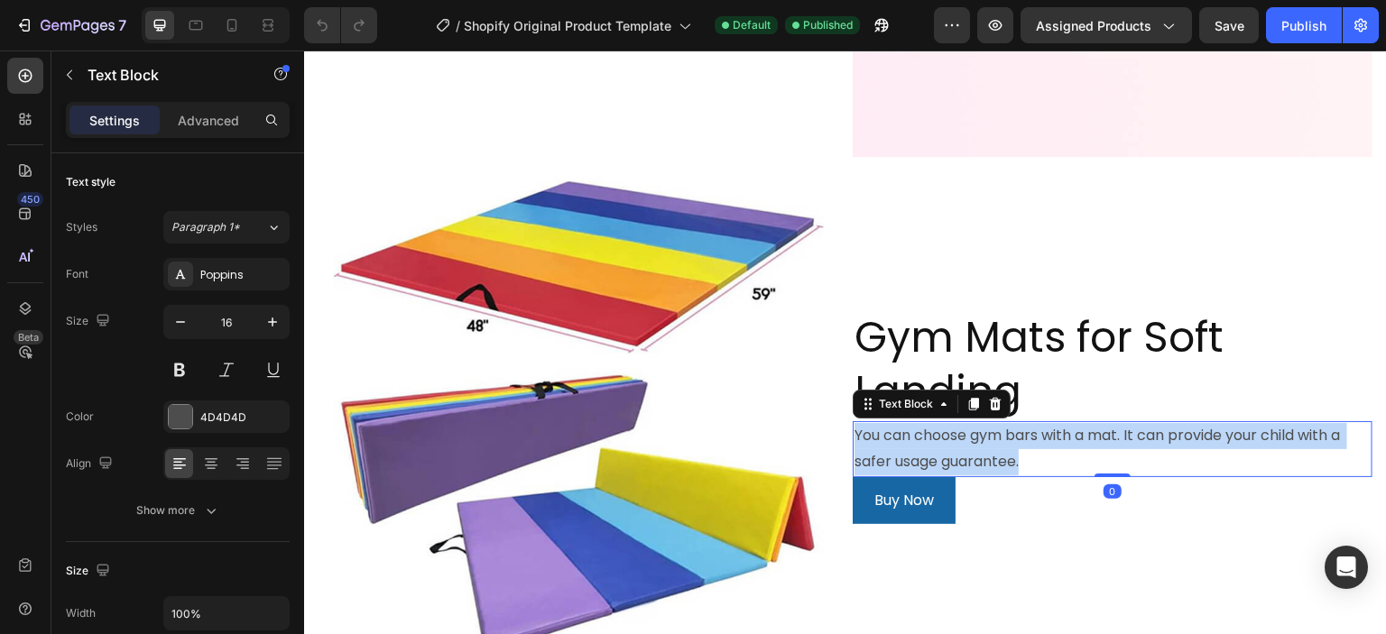
click at [998, 423] on p "You can choose gym bars with a mat. It can provide your child with a safer usag…" at bounding box center [1112, 449] width 516 height 52
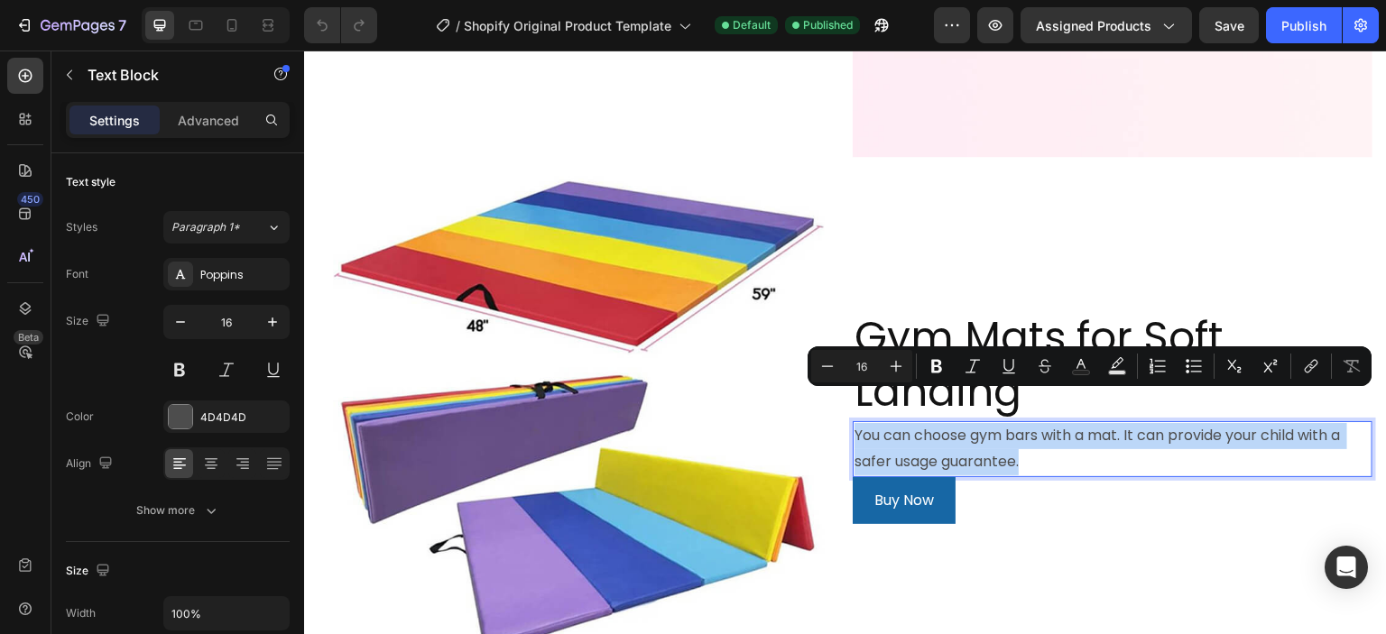
copy p "You can choose gym bars with a mat. It can provide your child with a safer usag…"
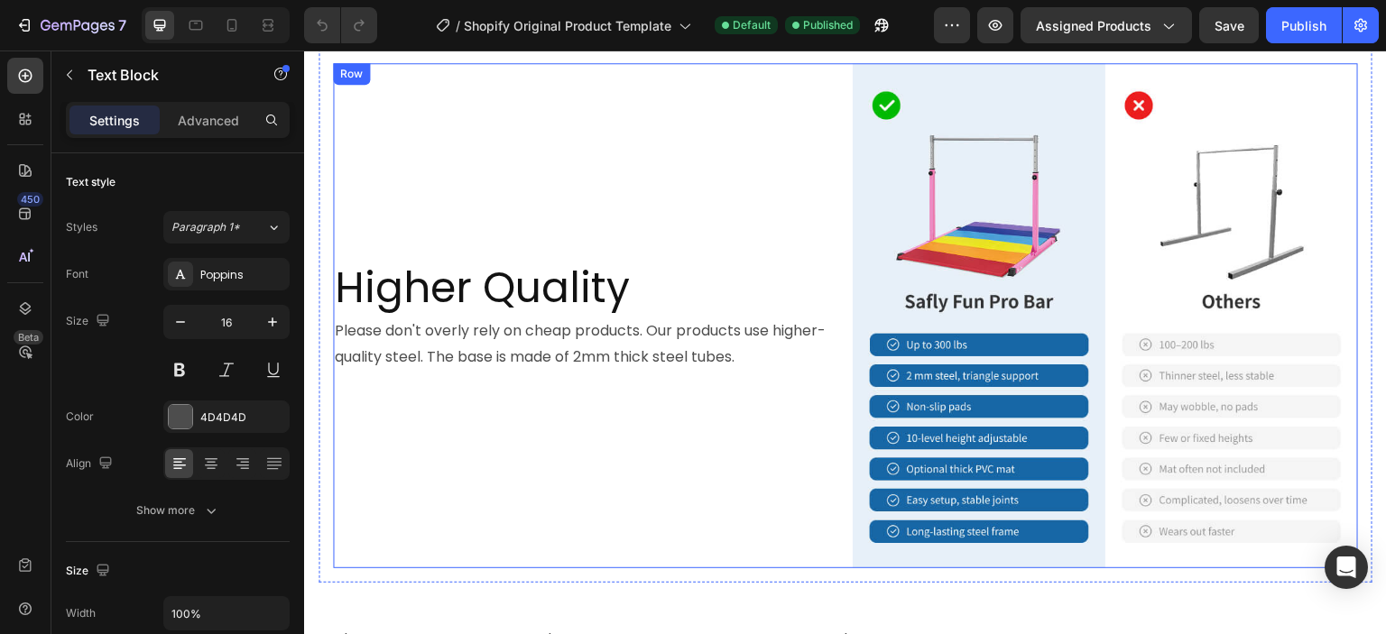
scroll to position [2796, 0]
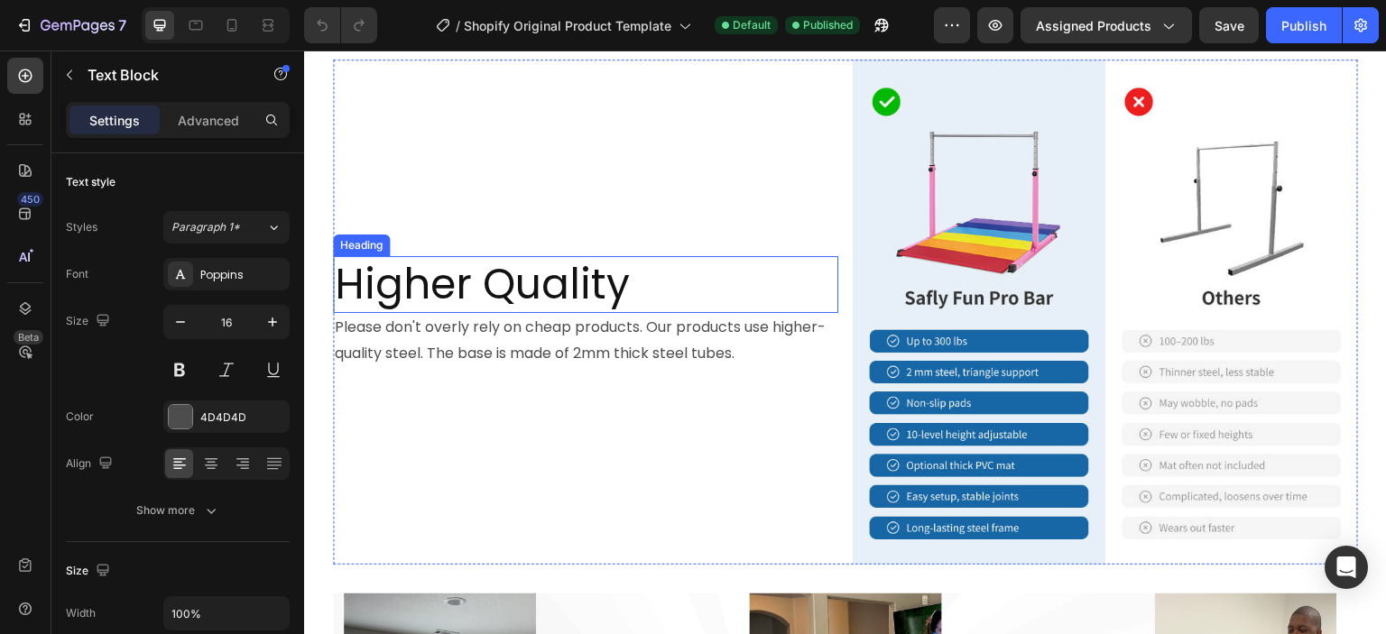
click at [464, 256] on h2 "Higher Quality" at bounding box center [585, 285] width 505 height 58
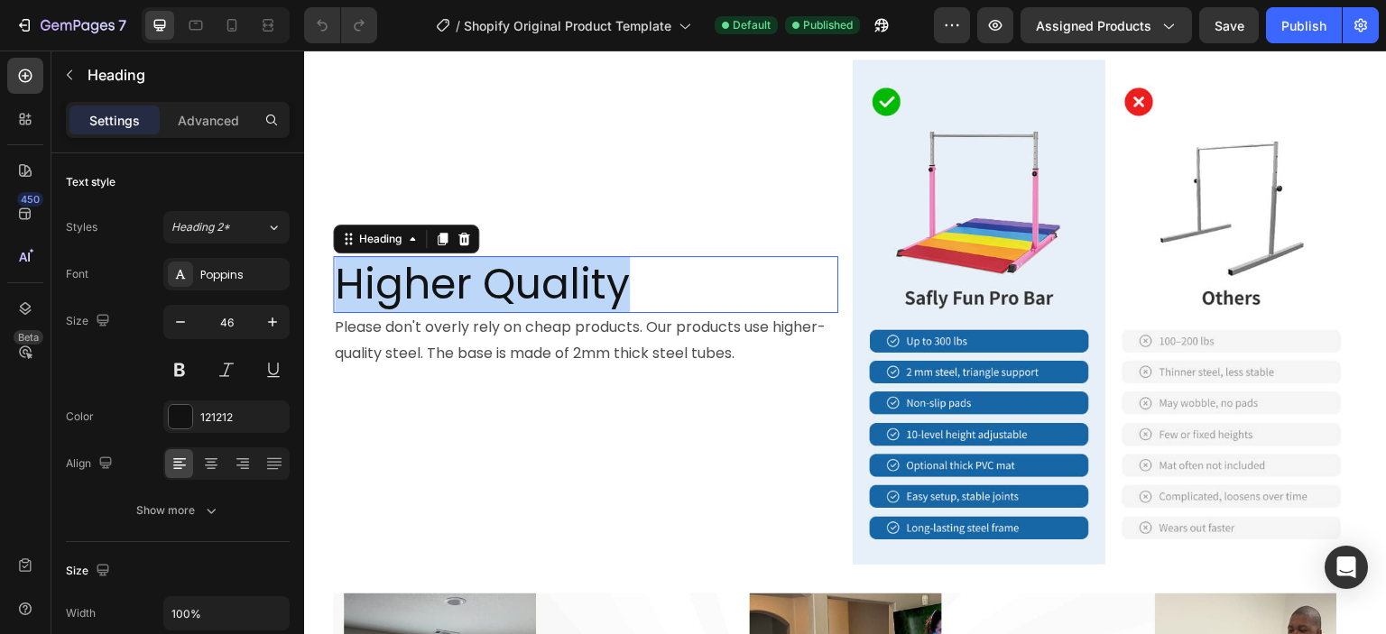
click at [464, 258] on p "Higher Quality" at bounding box center [586, 285] width 502 height 54
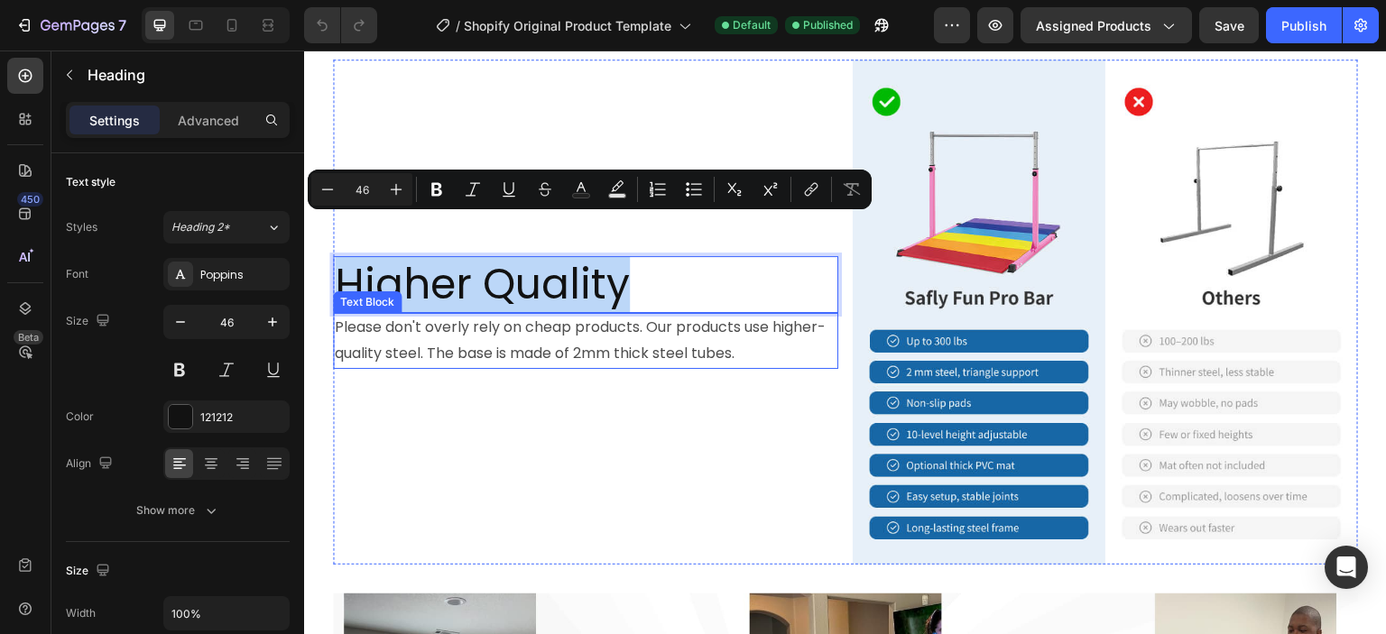
click at [578, 315] on p "Please don't overly rely on cheap products. Our products use higher-quality ste…" at bounding box center [586, 341] width 502 height 52
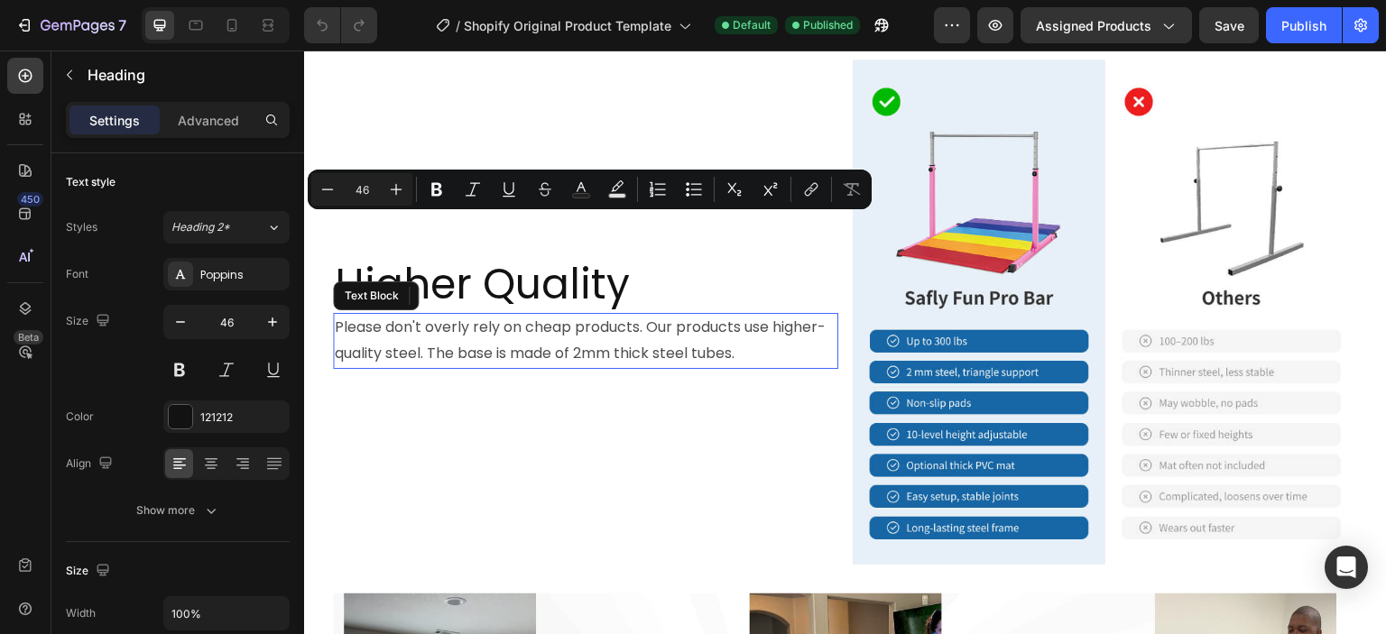
click at [578, 315] on p "Please don't overly rely on cheap products. Our products use higher-quality ste…" at bounding box center [586, 341] width 502 height 52
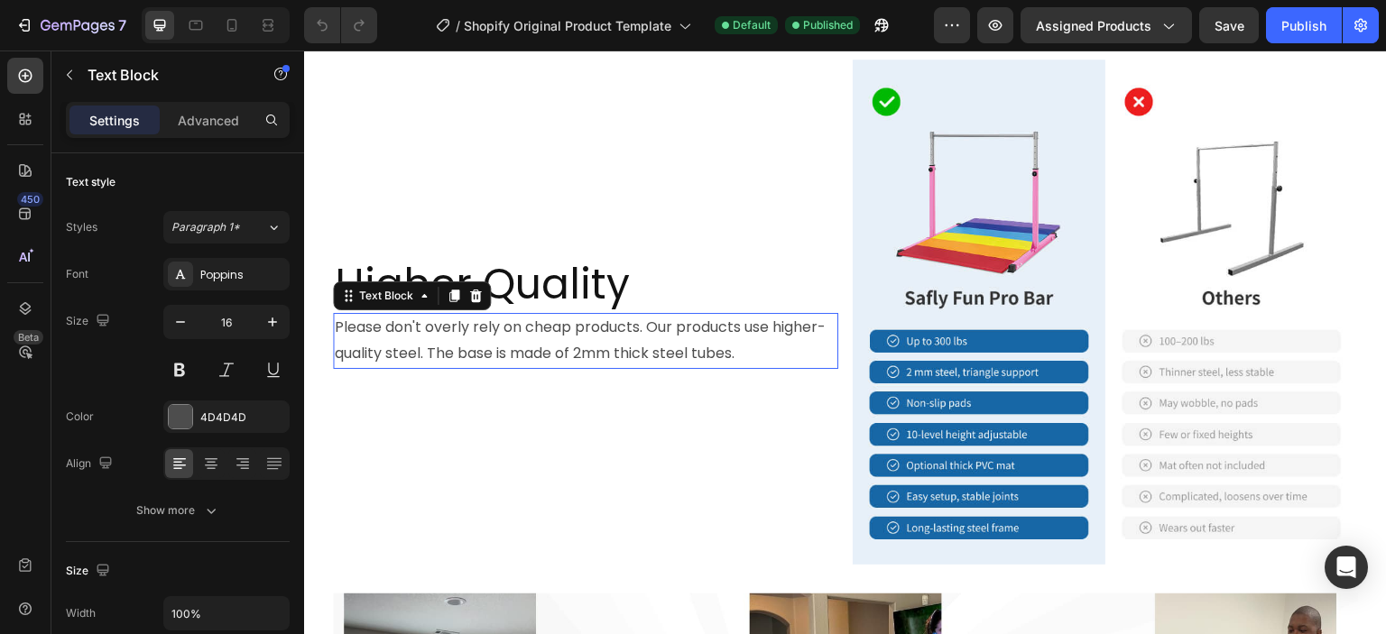
click at [578, 315] on p "Please don't overly rely on cheap products. Our products use higher-quality ste…" at bounding box center [586, 341] width 502 height 52
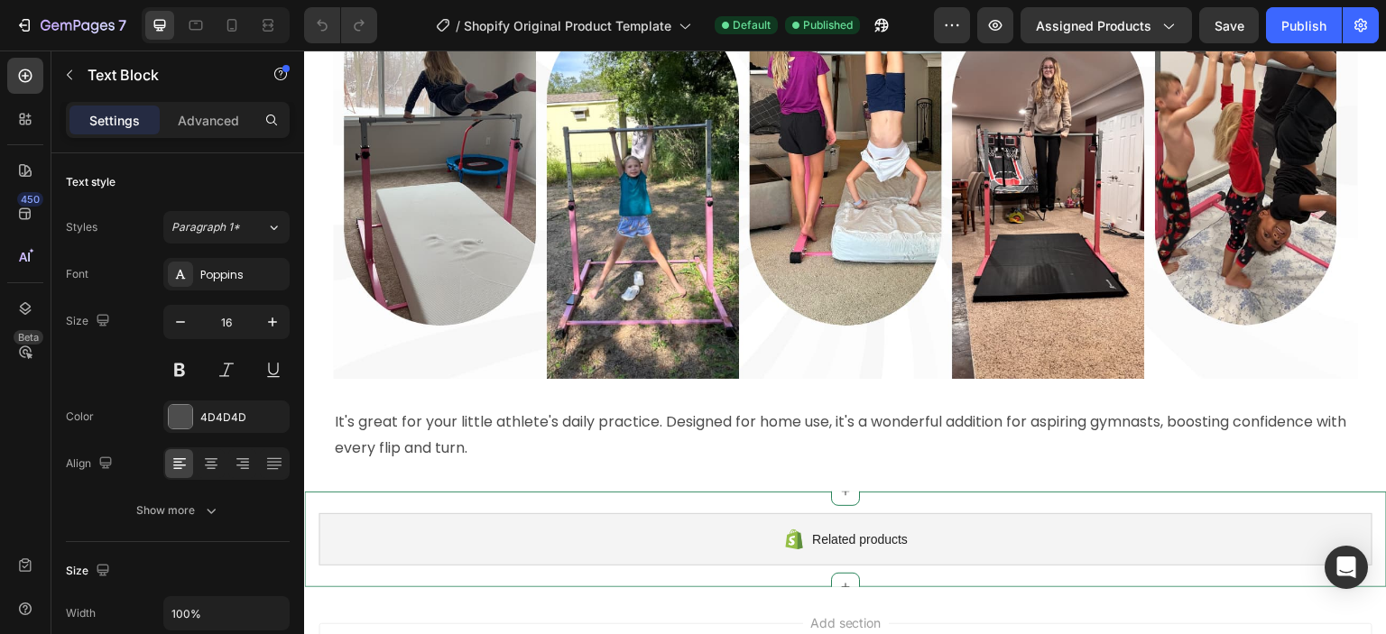
scroll to position [3518, 0]
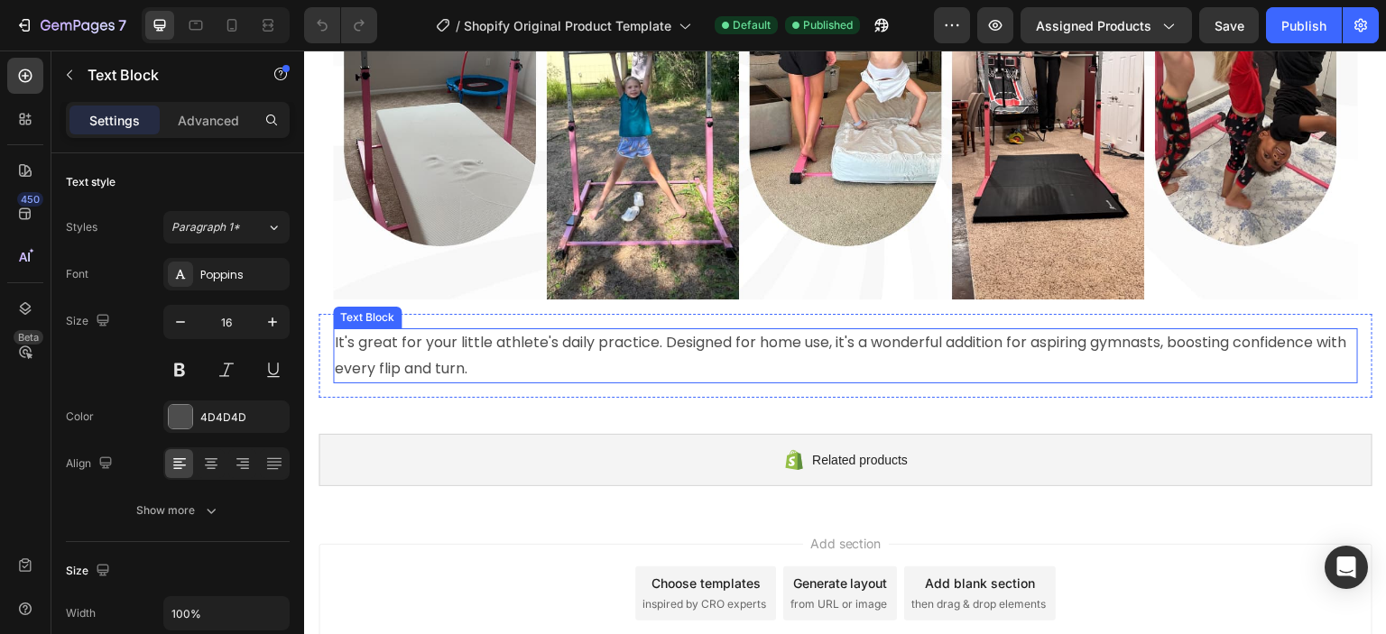
click at [730, 330] on p "It's great for your little athlete's daily practice. Designed for home use, it'…" at bounding box center [845, 356] width 1021 height 52
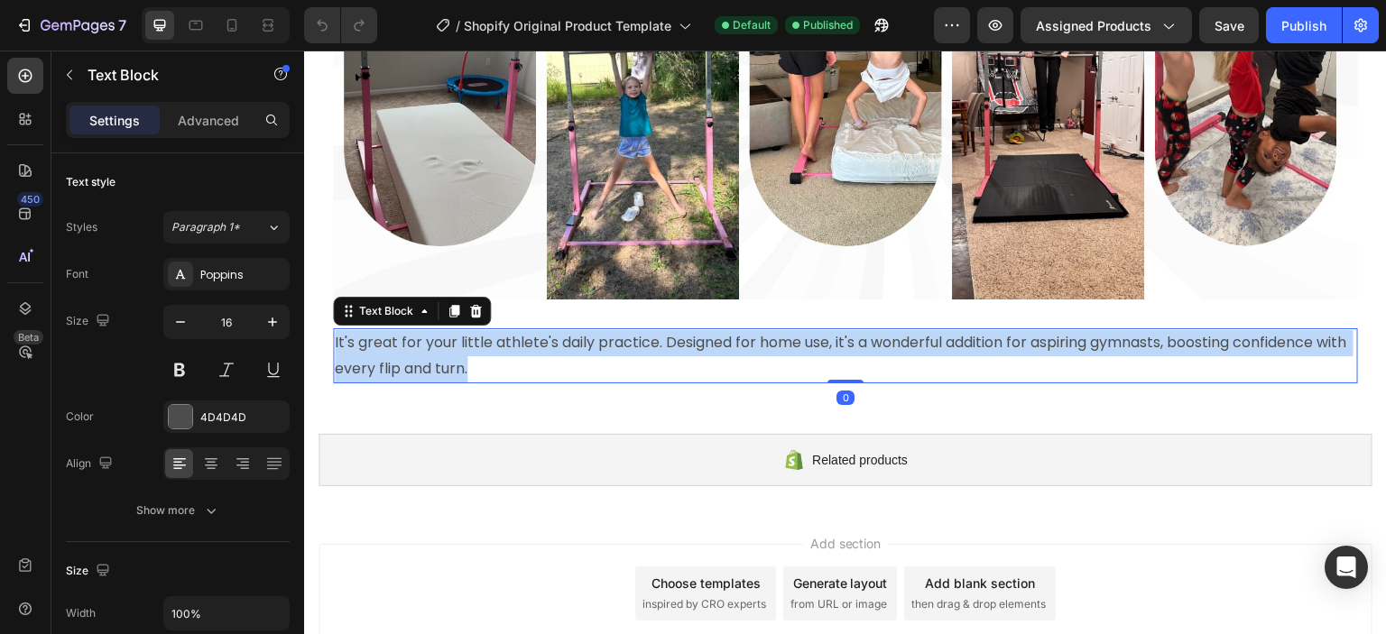
click at [730, 330] on p "It's great for your little athlete's daily practice. Designed for home use, it'…" at bounding box center [845, 356] width 1021 height 52
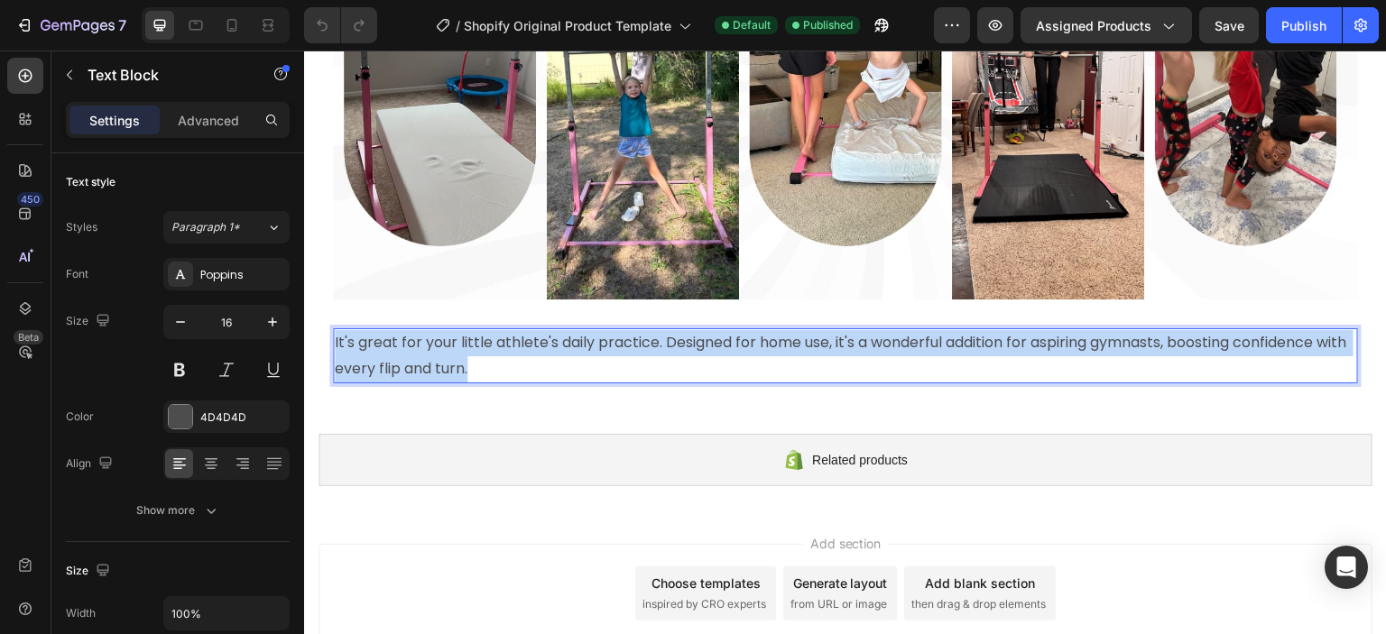
click at [730, 330] on p "It's great for your little athlete's daily practice. Designed for home use, it'…" at bounding box center [845, 356] width 1021 height 52
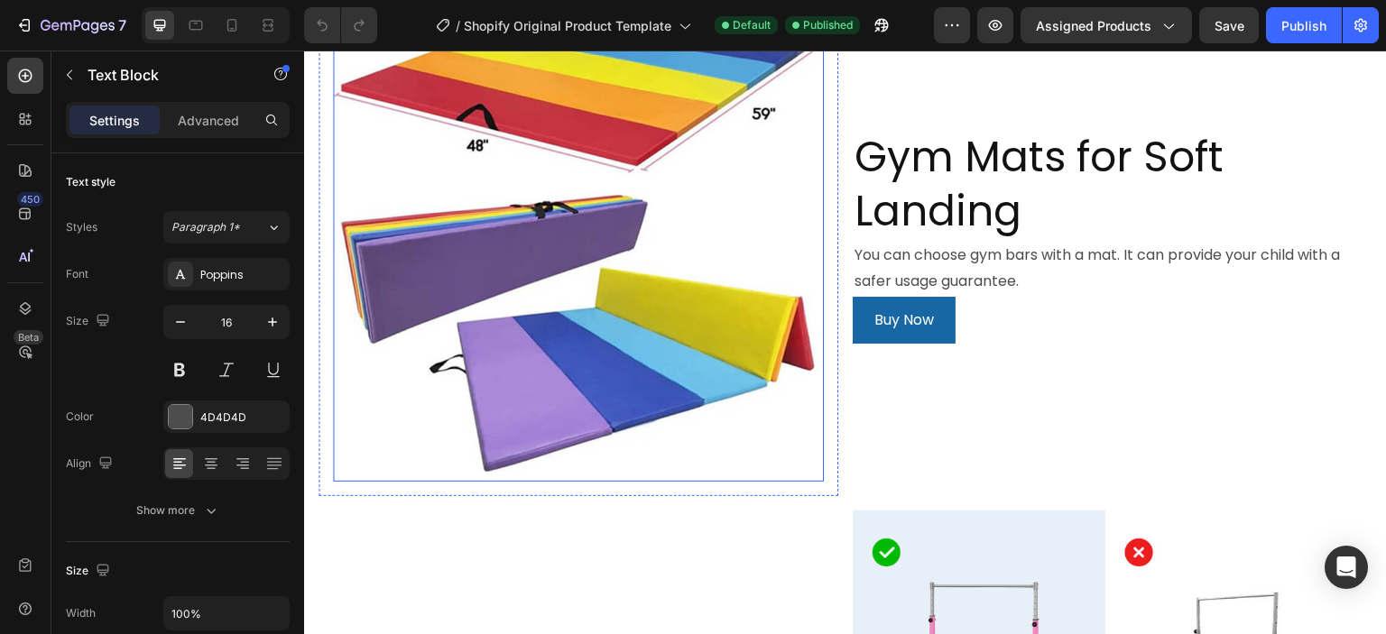
scroll to position [1985, 0]
